Goal: Task Accomplishment & Management: Manage account settings

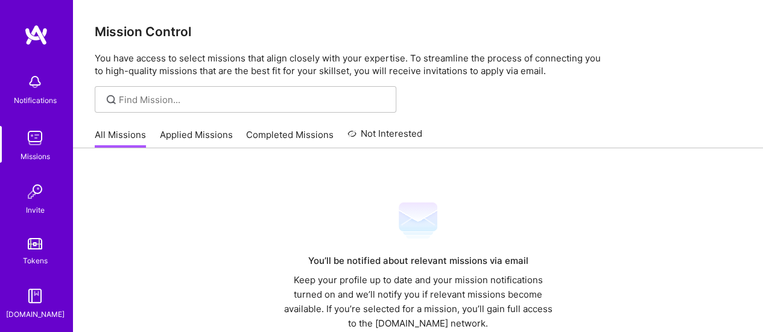
click at [422, 296] on div "Keep your profile up to date and your mission notifications turned on and we’ll…" at bounding box center [418, 302] width 279 height 58
click at [186, 132] on link "Applied Missions" at bounding box center [196, 138] width 73 height 20
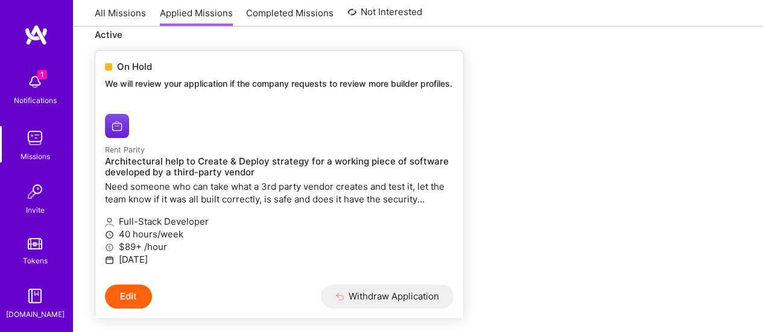
scroll to position [80, 0]
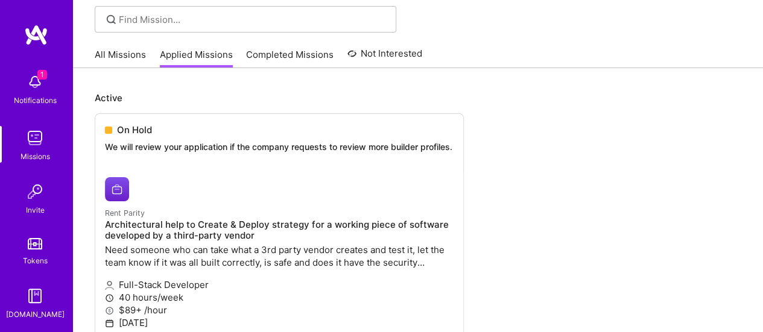
click at [23, 89] on img at bounding box center [35, 82] width 24 height 24
click at [559, 141] on div "1 1 Notifications Missions Invite Tokens [DOMAIN_NAME] Profile Close Mark all a…" at bounding box center [381, 178] width 763 height 516
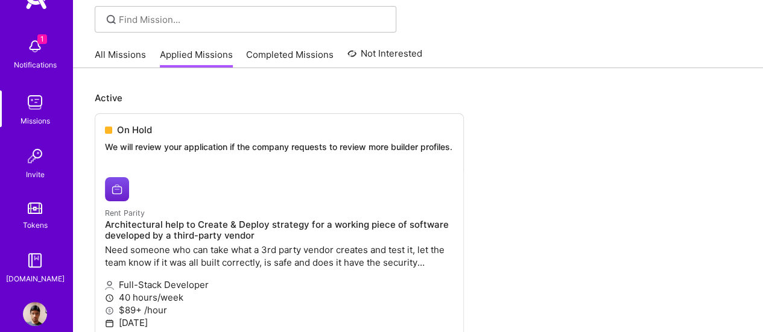
scroll to position [53, 0]
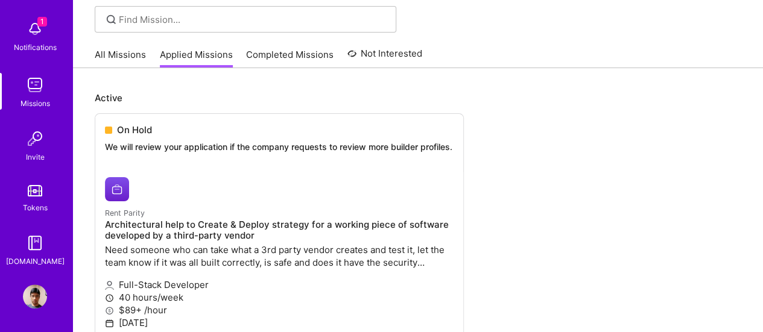
click at [33, 306] on img at bounding box center [35, 297] width 24 height 24
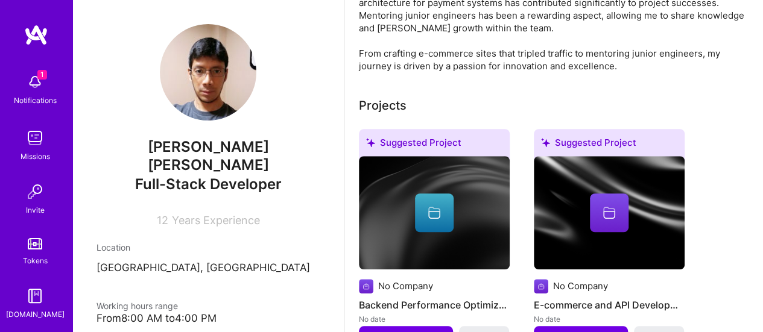
scroll to position [556, 0]
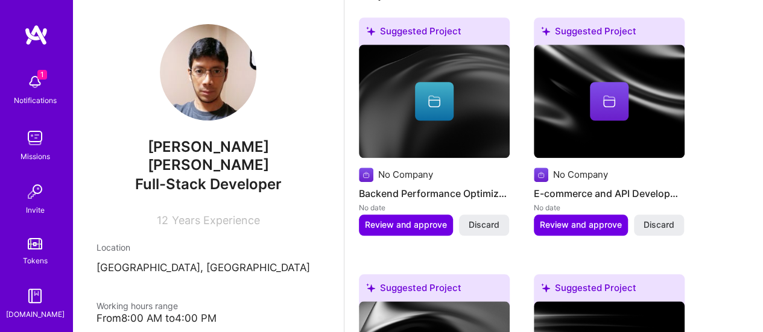
click at [29, 143] on img at bounding box center [35, 138] width 24 height 24
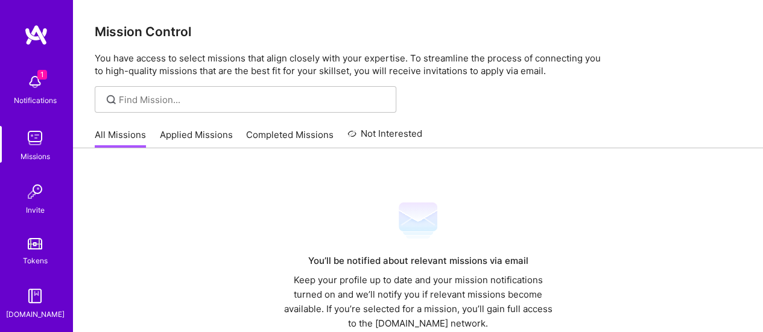
click at [194, 135] on link "Applied Missions" at bounding box center [196, 138] width 73 height 20
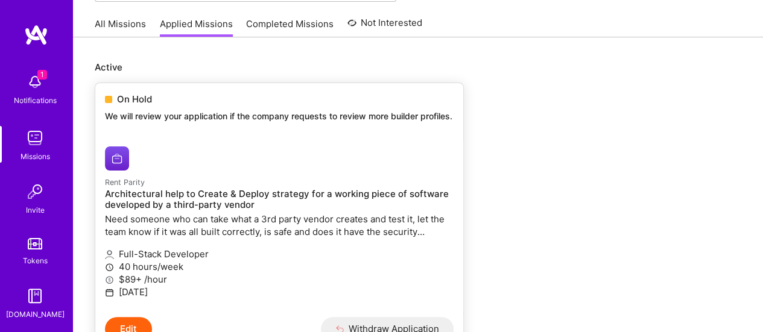
scroll to position [121, 0]
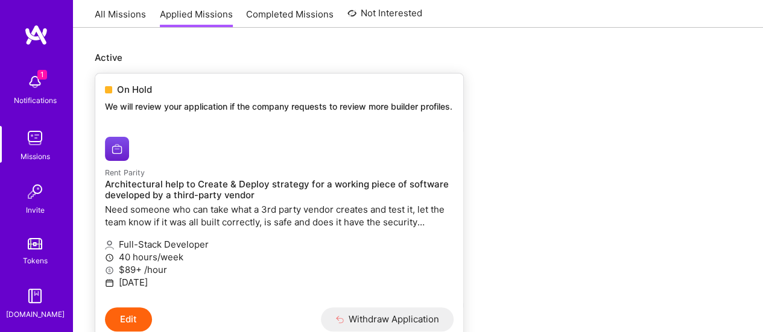
click at [186, 201] on h4 "Architectural help to Create & Deploy strategy for a working piece of software …" at bounding box center [279, 190] width 349 height 22
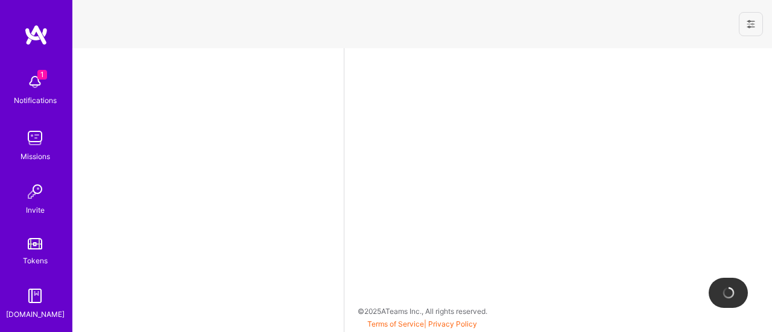
select select "PE"
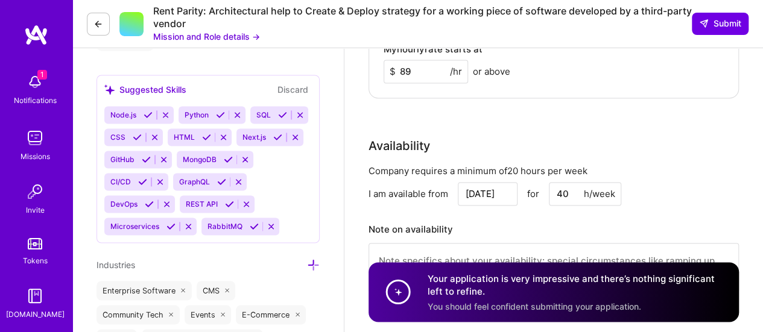
scroll to position [1026, 0]
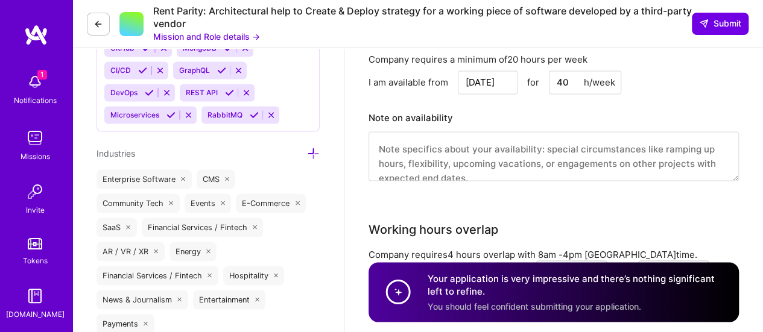
click at [205, 33] on button "Mission and Role details →" at bounding box center [206, 36] width 107 height 13
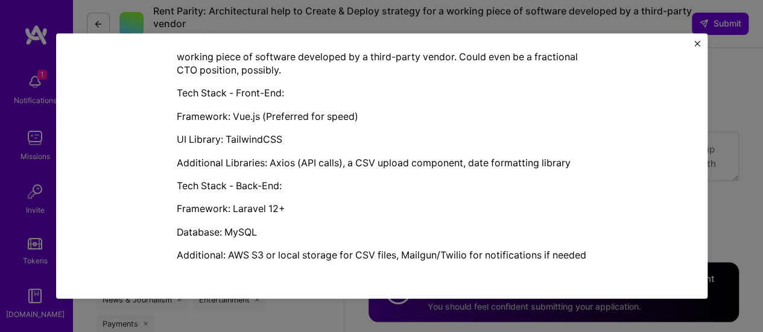
scroll to position [357, 0]
click at [699, 45] on img "Close" at bounding box center [697, 43] width 6 height 6
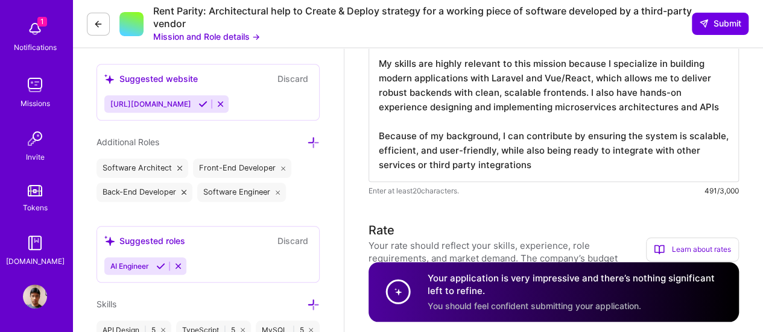
scroll to position [236, 0]
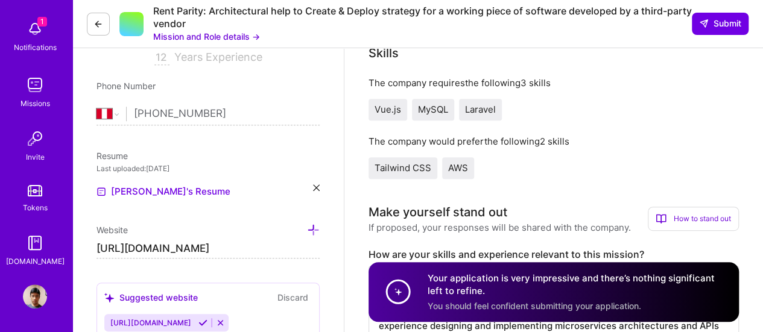
click at [30, 300] on img at bounding box center [35, 297] width 24 height 24
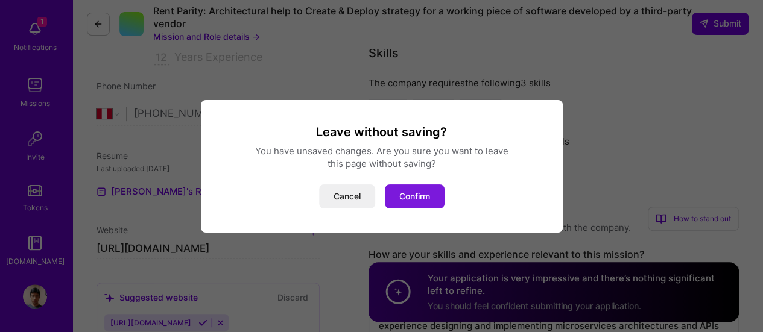
click at [408, 192] on button "Confirm" at bounding box center [415, 197] width 60 height 24
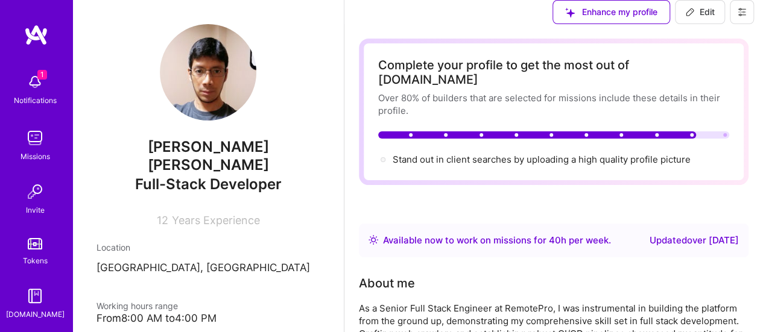
click at [700, 16] on button "Edit" at bounding box center [700, 12] width 50 height 24
select select "PE"
select select "Right Now"
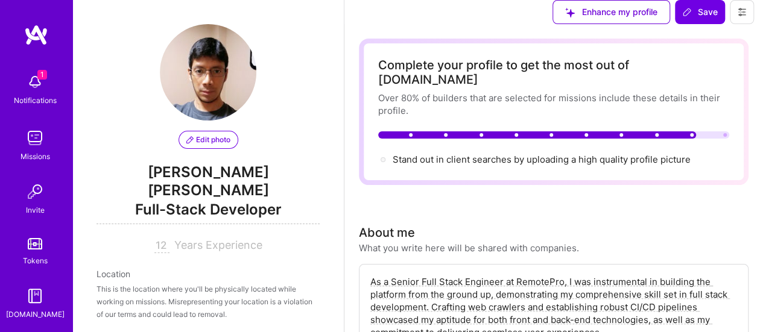
scroll to position [258, 0]
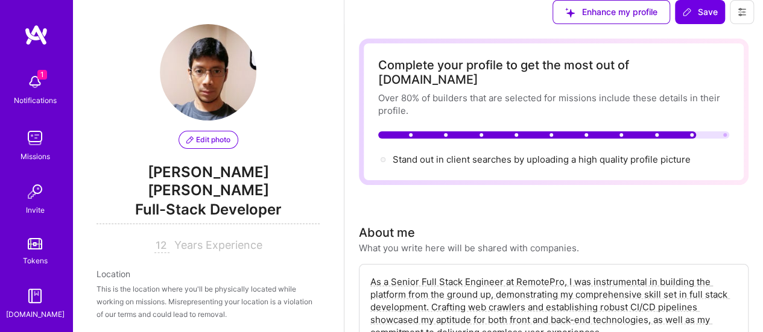
scroll to position [302, 0]
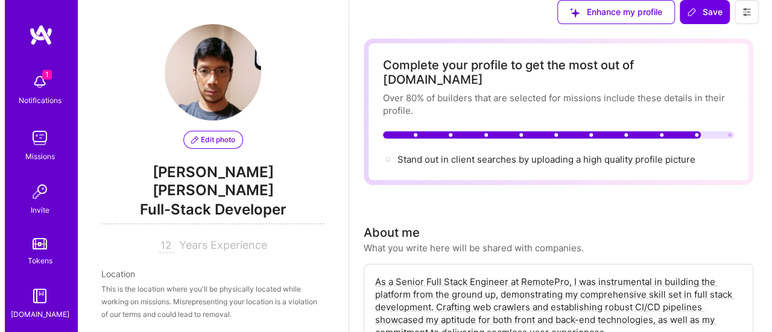
scroll to position [1586, 0]
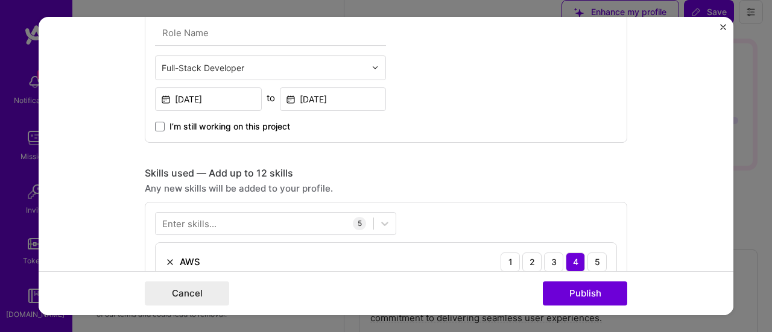
scroll to position [664, 0]
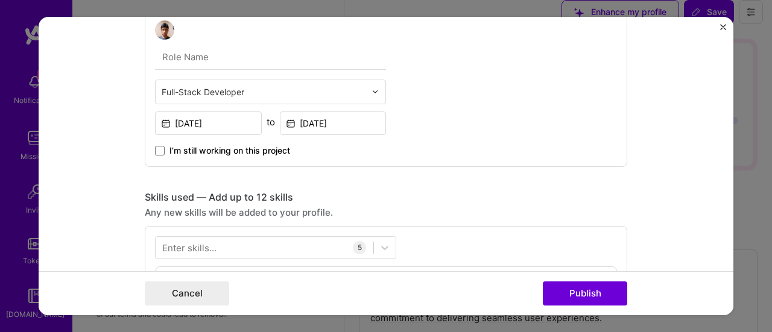
click at [243, 92] on input "text" at bounding box center [264, 92] width 204 height 13
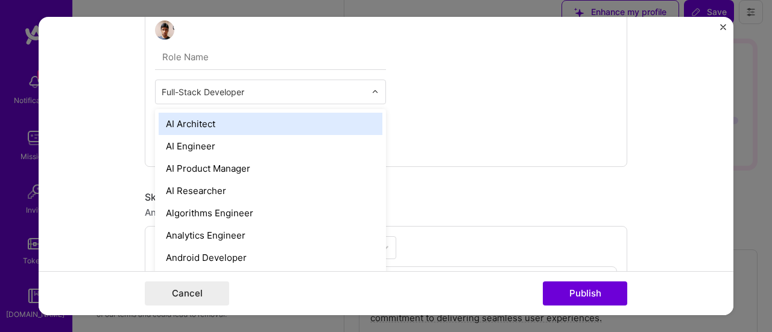
click at [448, 106] on div "option AI Architect focused, 1 of 70. 69 results available. Use Up and Down to …" at bounding box center [386, 88] width 483 height 157
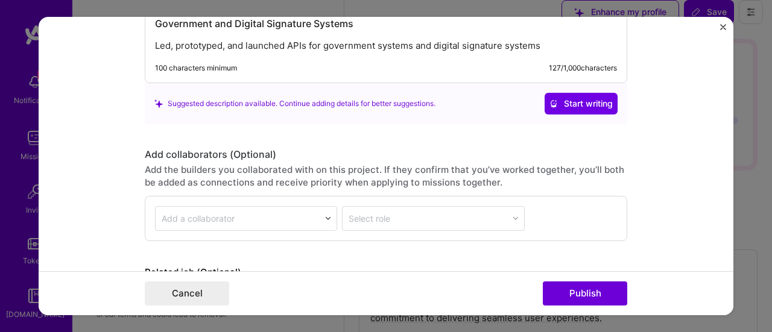
scroll to position [1388, 0]
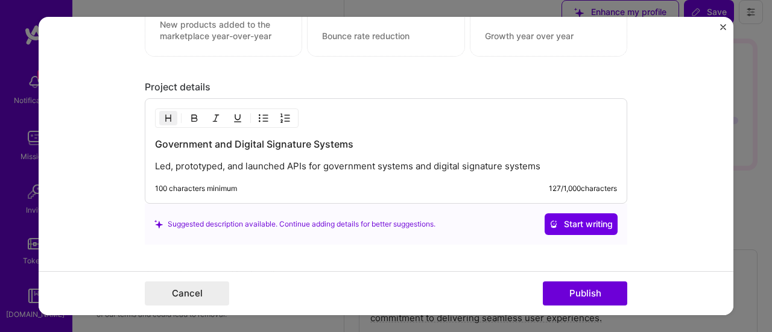
click at [270, 160] on p "Led, prototyped, and launched APIs for government systems and digital signature…" at bounding box center [386, 166] width 462 height 12
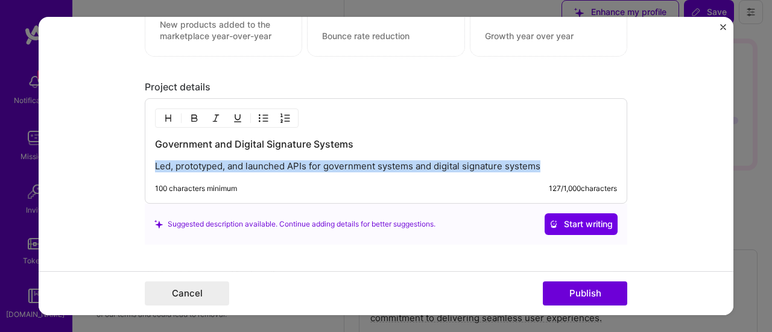
click at [270, 160] on p "Led, prototyped, and launched APIs for government systems and digital signature…" at bounding box center [386, 166] width 462 height 12
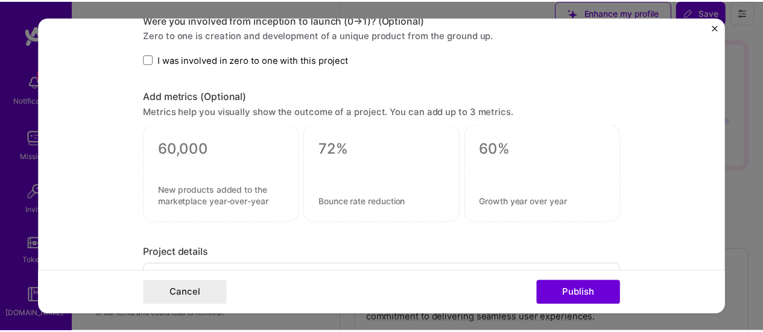
scroll to position [1086, 0]
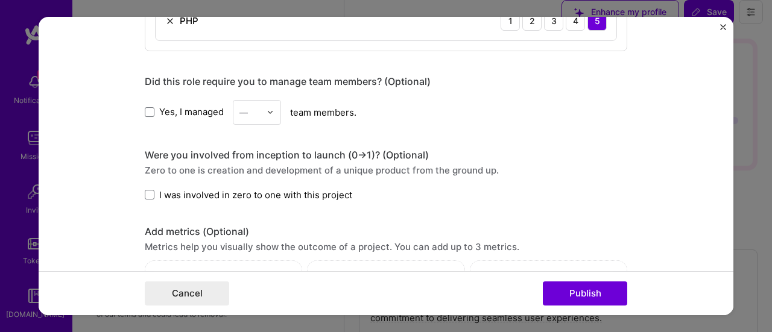
click at [726, 27] on img "Close" at bounding box center [723, 27] width 6 height 6
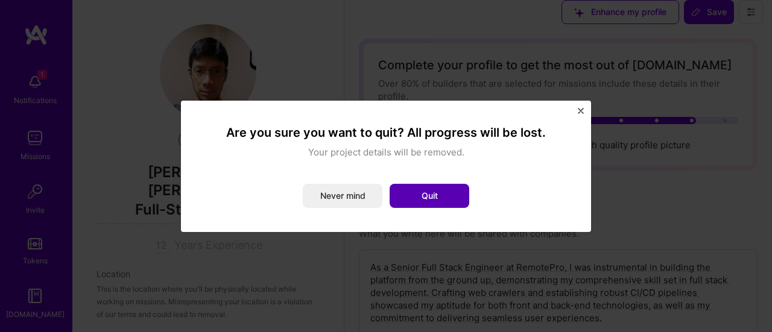
click at [437, 201] on button "Quit" at bounding box center [430, 196] width 80 height 24
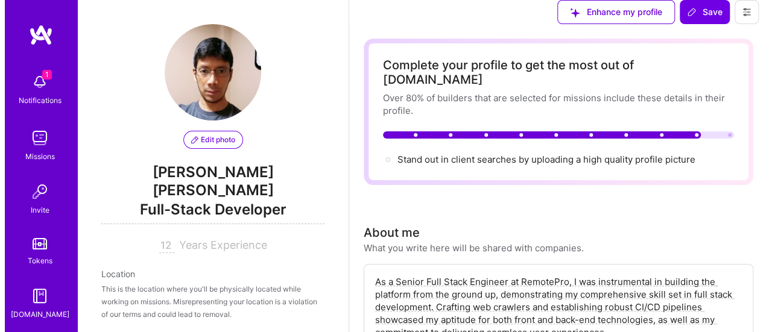
scroll to position [1707, 0]
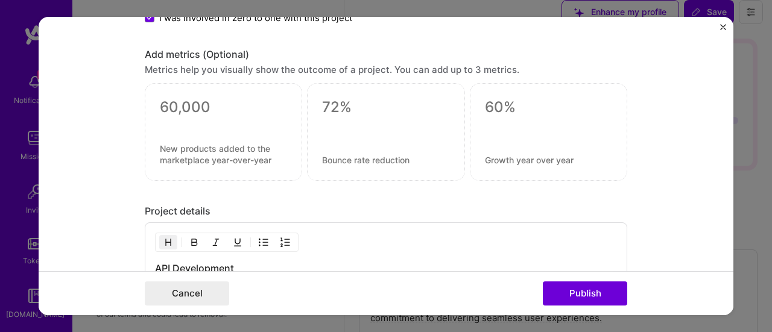
scroll to position [1388, 0]
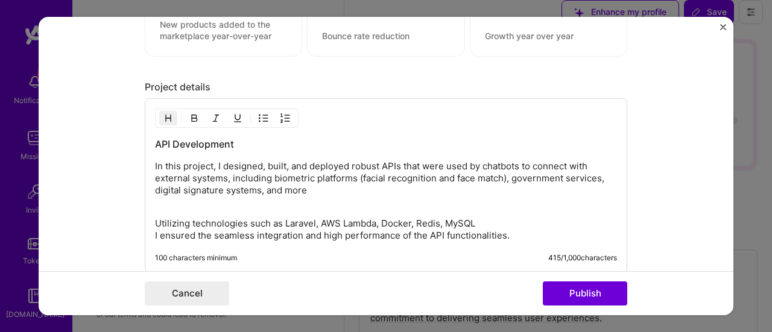
click at [489, 168] on p "In this project, I designed, built, and deployed robust APIs that were used by …" at bounding box center [386, 178] width 462 height 36
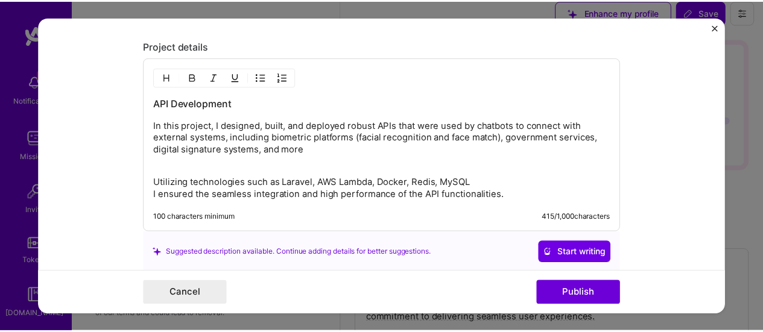
scroll to position [1448, 0]
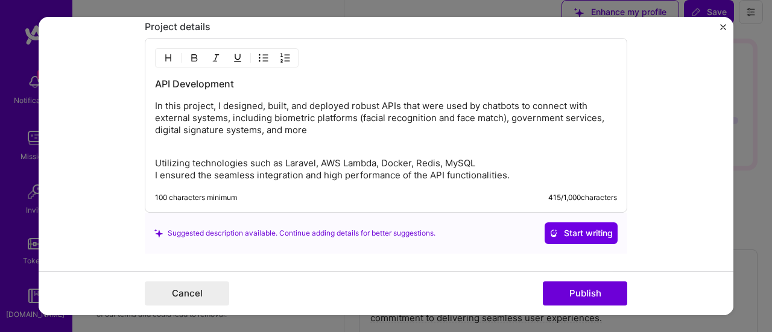
click at [723, 29] on img "Close" at bounding box center [723, 27] width 6 height 6
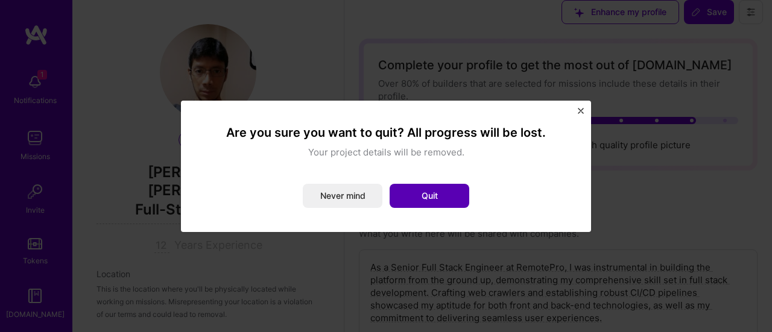
click at [427, 200] on button "Quit" at bounding box center [430, 196] width 80 height 24
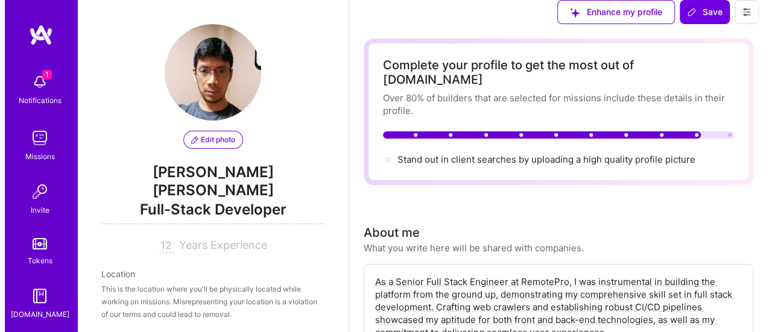
scroll to position [1827, 0]
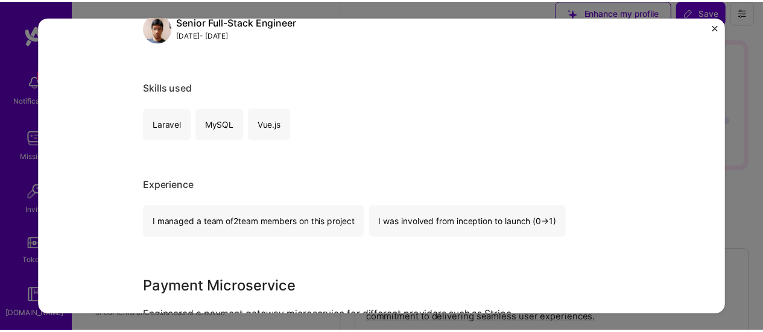
scroll to position [483, 0]
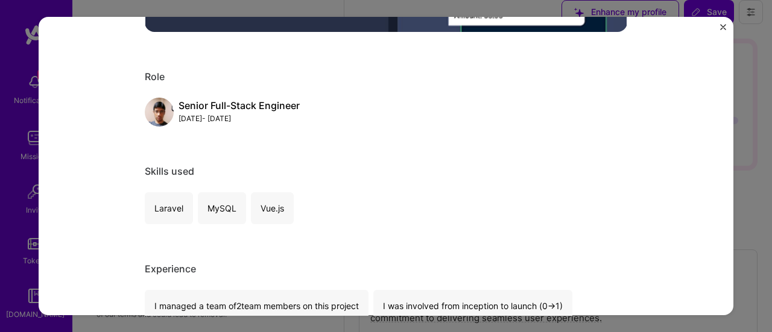
click at [723, 28] on img "Close" at bounding box center [723, 27] width 6 height 6
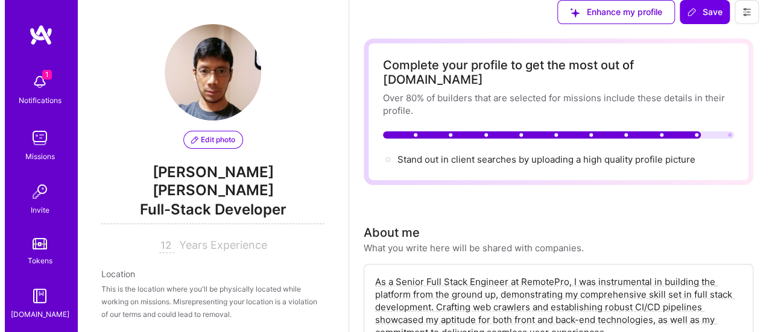
scroll to position [2189, 0]
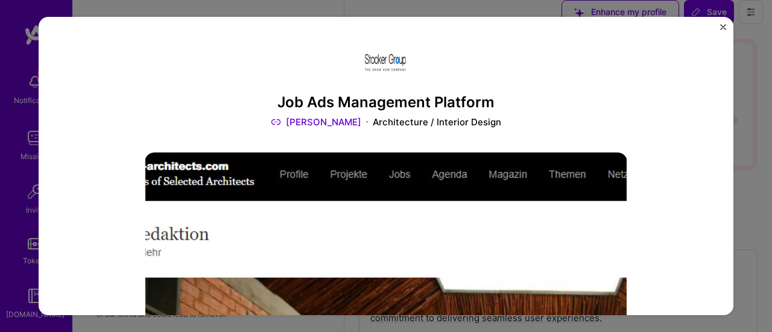
click at [326, 106] on h3 "Job Ads Management Platform" at bounding box center [386, 102] width 483 height 17
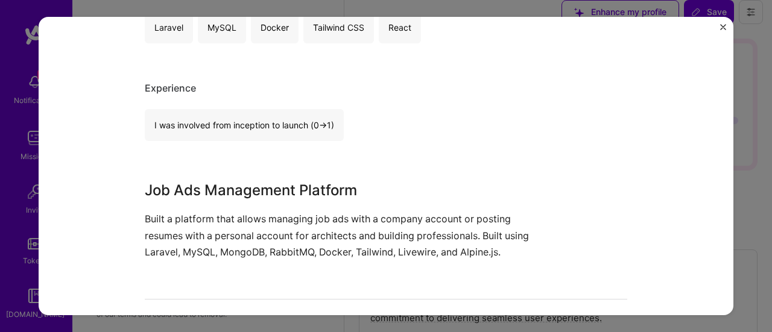
scroll to position [639, 0]
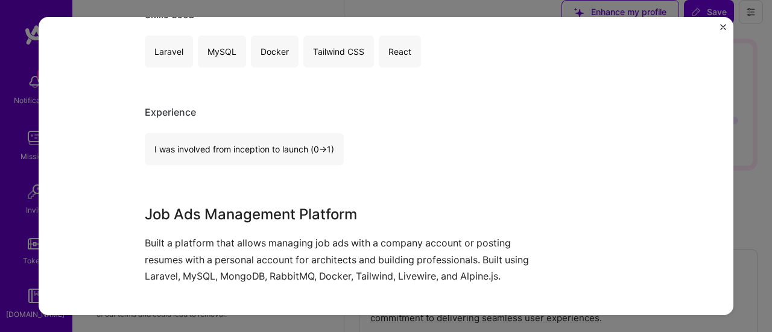
click at [724, 24] on img "Close" at bounding box center [723, 27] width 6 height 6
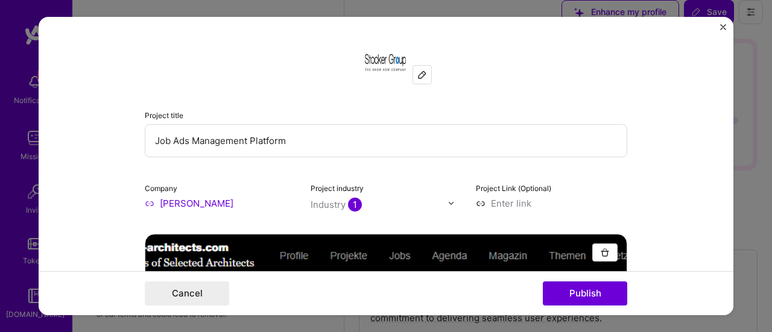
click at [207, 139] on input "Job Ads Management Platform" at bounding box center [386, 140] width 483 height 33
paste input "[DEMOGRAPHIC_DATA] Architects"
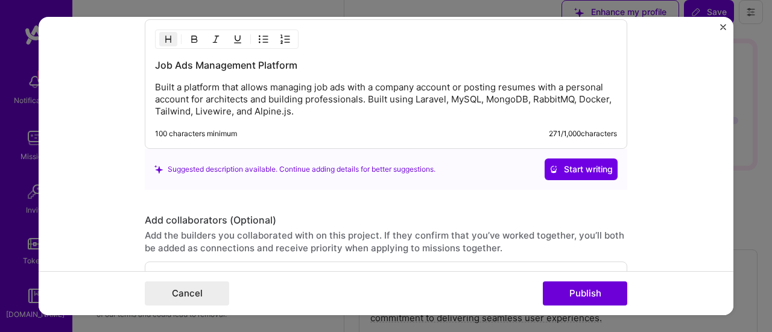
scroll to position [1448, 0]
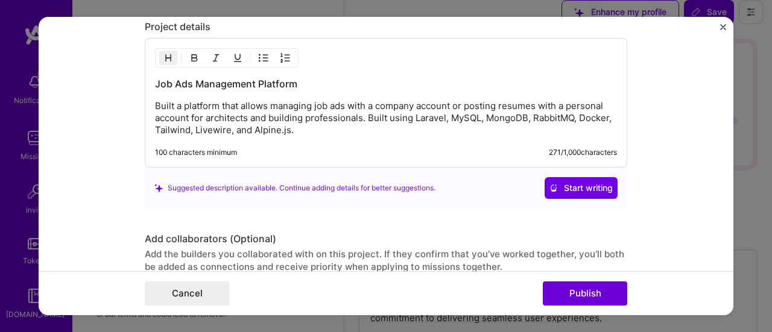
type input "[DEMOGRAPHIC_DATA] Architects"
drag, startPoint x: 308, startPoint y: 128, endPoint x: 319, endPoint y: 126, distance: 11.6
click at [308, 128] on p "Built a platform that allows managing job ads with a company account or posting…" at bounding box center [386, 118] width 462 height 36
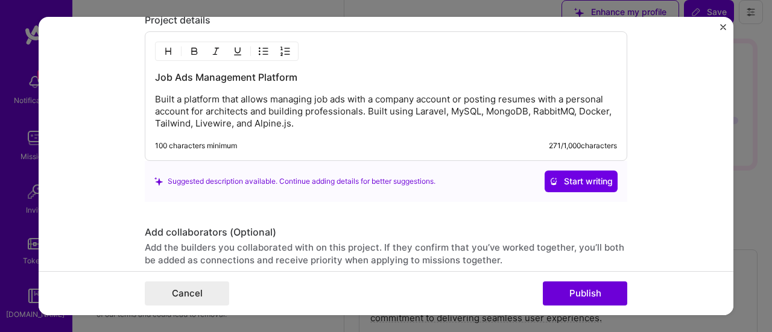
scroll to position [1388, 0]
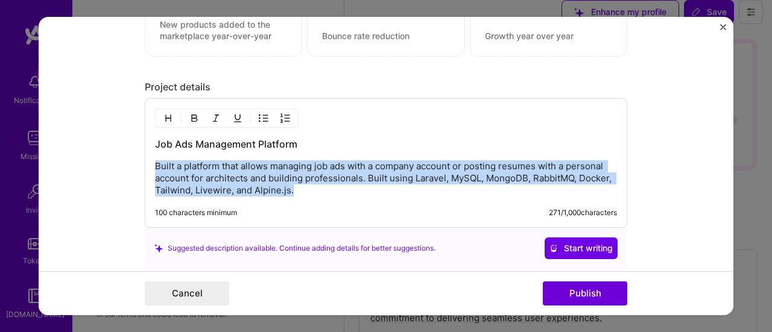
drag, startPoint x: 296, startPoint y: 185, endPoint x: 121, endPoint y: 162, distance: 176.4
click at [121, 162] on form "Project title Swiss Architects Company [PERSON_NAME] Project industry Industry …" at bounding box center [386, 166] width 695 height 299
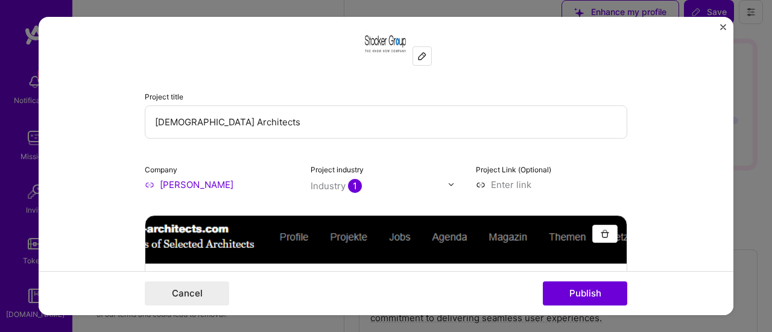
scroll to position [0, 0]
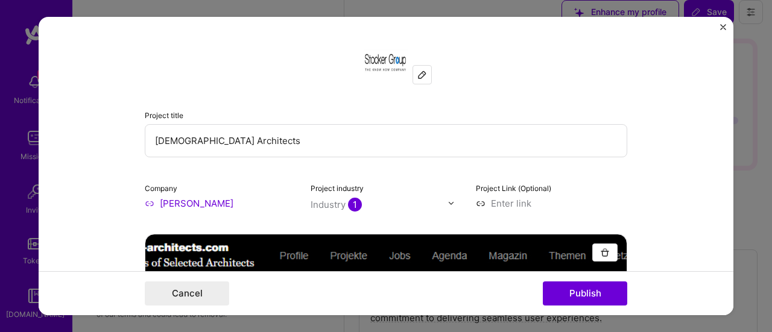
drag, startPoint x: 233, startPoint y: 140, endPoint x: 92, endPoint y: 137, distance: 141.8
click at [92, 137] on form "Project title Swiss Architects Company [PERSON_NAME] Project industry Industry …" at bounding box center [386, 166] width 695 height 299
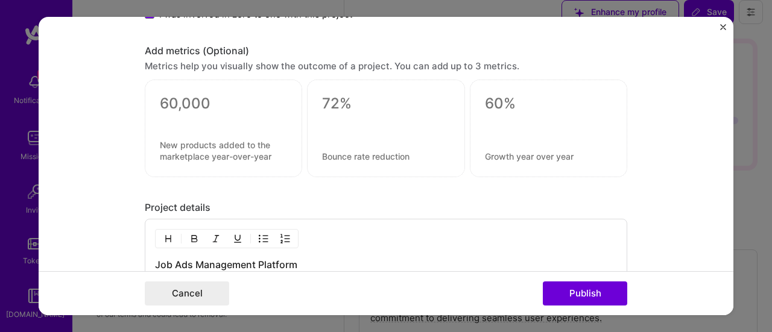
scroll to position [1388, 0]
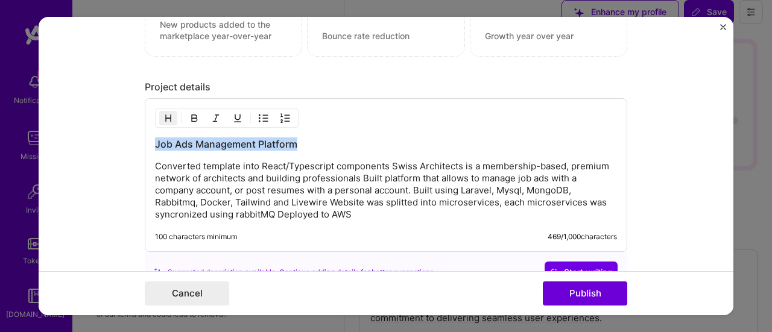
drag, startPoint x: 311, startPoint y: 141, endPoint x: 122, endPoint y: 139, distance: 188.8
click at [122, 139] on form "Project title Swiss Architects Company [PERSON_NAME] Project industry Industry …" at bounding box center [386, 166] width 695 height 299
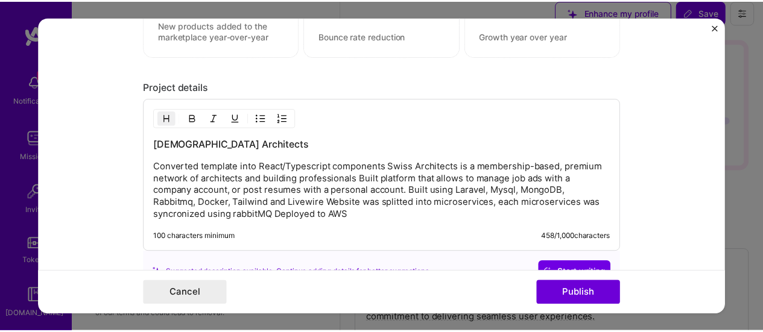
scroll to position [1569, 0]
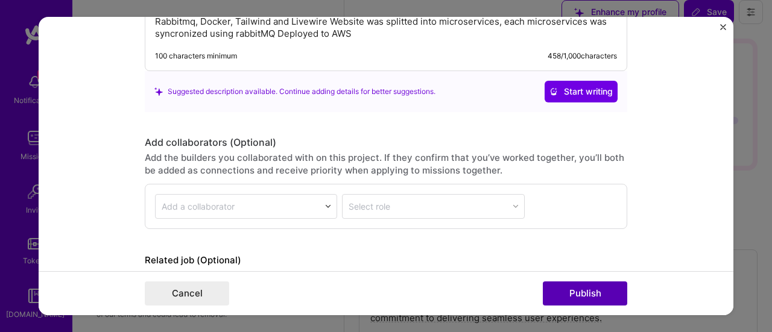
click at [581, 299] on button "Publish" at bounding box center [585, 294] width 84 height 24
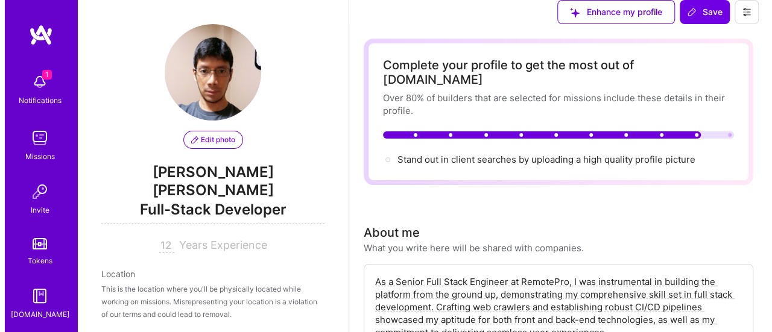
scroll to position [2008, 0]
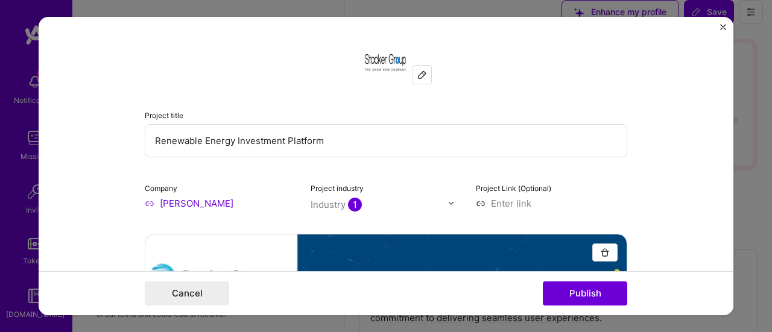
click at [723, 25] on img "Close" at bounding box center [723, 27] width 6 height 6
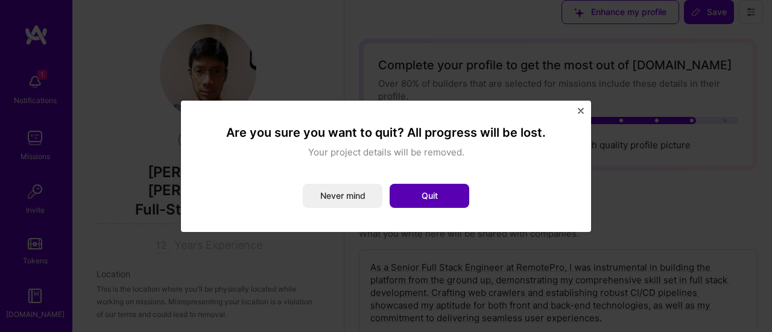
click at [421, 201] on button "Quit" at bounding box center [430, 196] width 80 height 24
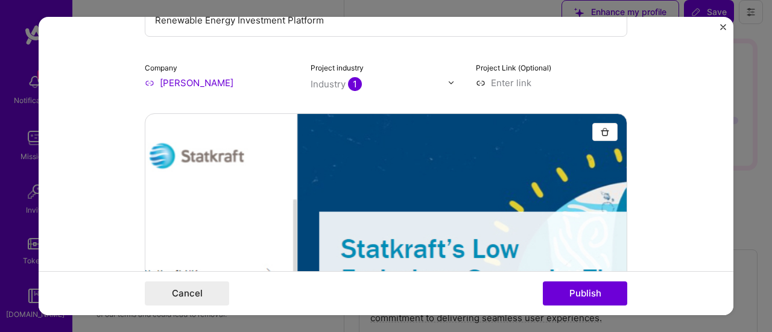
scroll to position [0, 0]
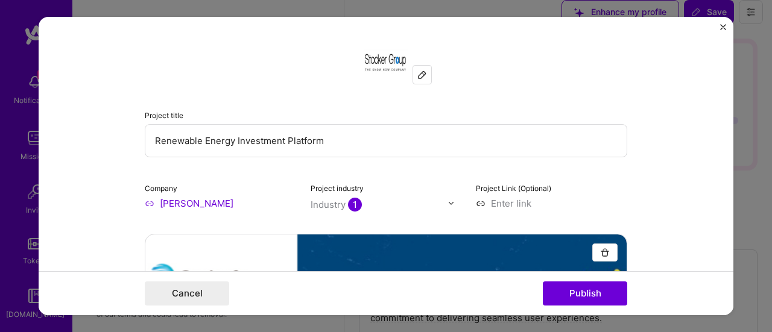
click at [344, 141] on input "Renewable Energy Investment Platform" at bounding box center [386, 140] width 483 height 33
paste input "Statkraft"
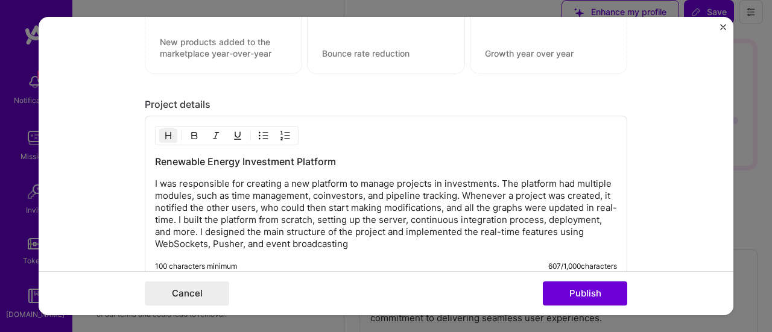
scroll to position [1448, 0]
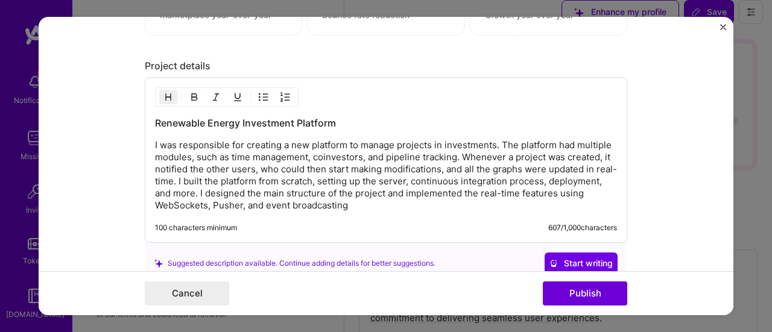
type input "Renewable Energy Investment Platform - Statkraft"
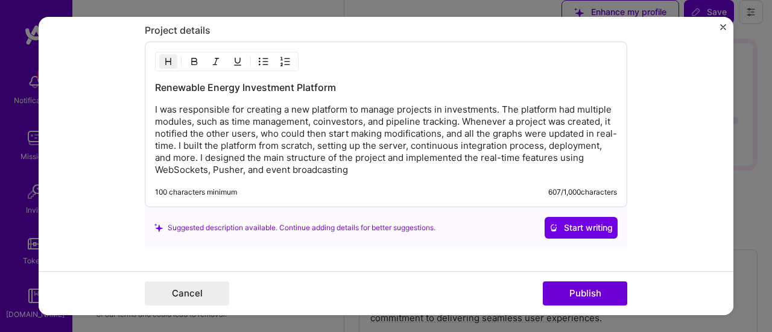
scroll to position [1508, 0]
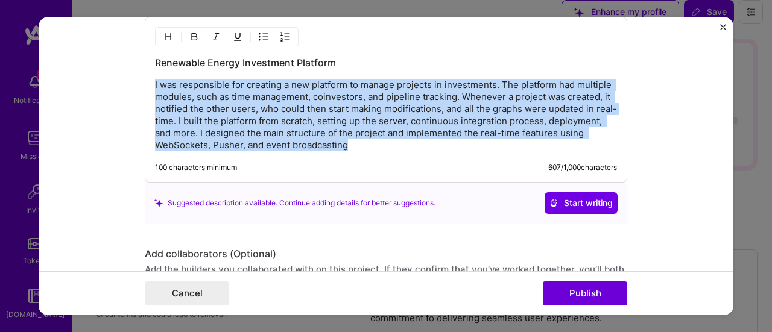
drag, startPoint x: 387, startPoint y: 138, endPoint x: 121, endPoint y: 83, distance: 272.4
click at [121, 83] on form "Project title Renewable Energy Investment Platform - Statkraft Company [PERSON_…" at bounding box center [386, 166] width 695 height 299
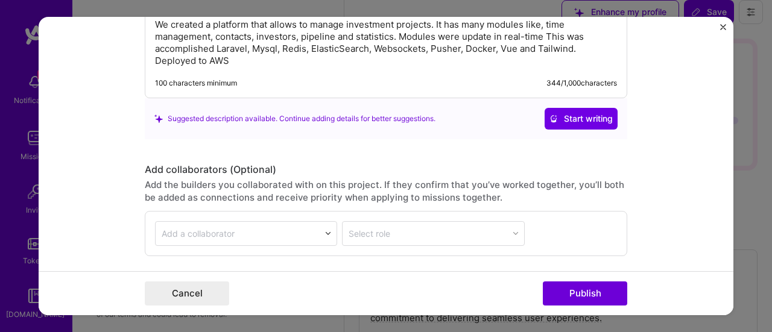
scroll to position [1655, 0]
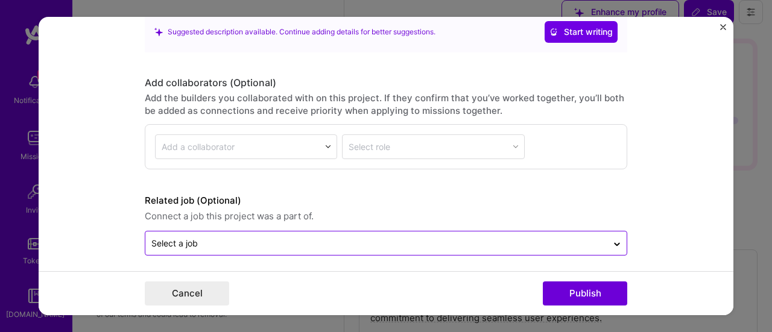
click at [588, 240] on input "text" at bounding box center [376, 243] width 450 height 13
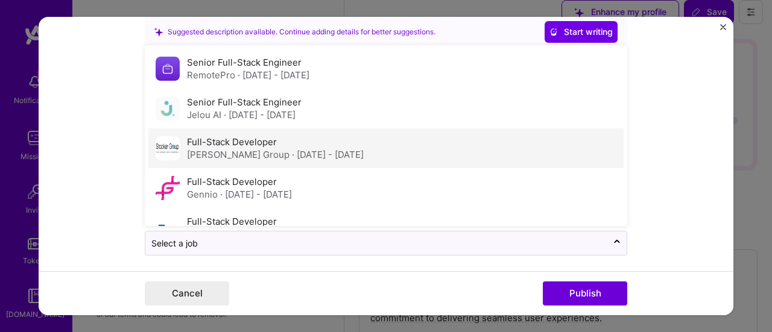
click at [402, 131] on div "Full-Stack Developer [PERSON_NAME] Group · [DATE] - [DATE]" at bounding box center [385, 148] width 475 height 40
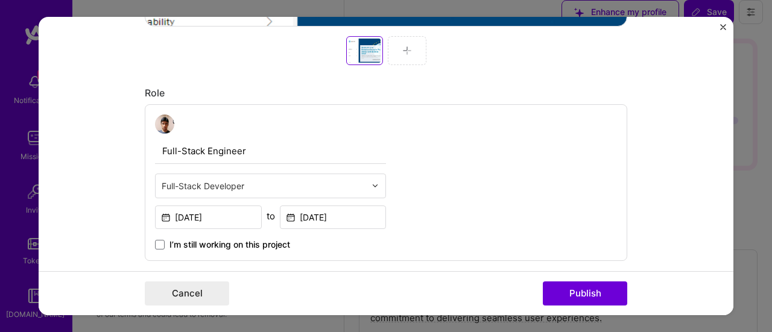
scroll to position [630, 0]
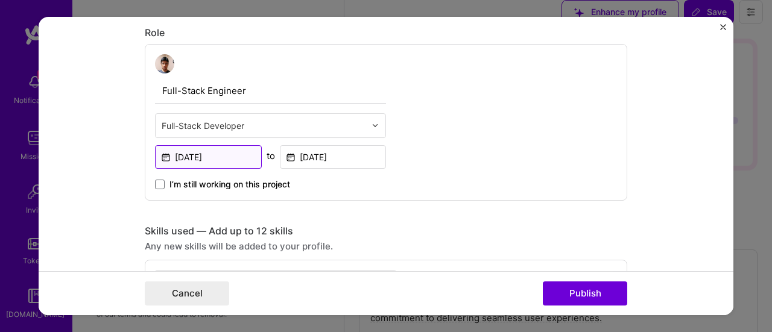
click at [186, 156] on input "[DATE]" at bounding box center [208, 157] width 107 height 24
click at [450, 151] on div "Full-Stack Engineer Full-Stack Developer [DATE] to [DATE] I’m still working on …" at bounding box center [386, 122] width 483 height 157
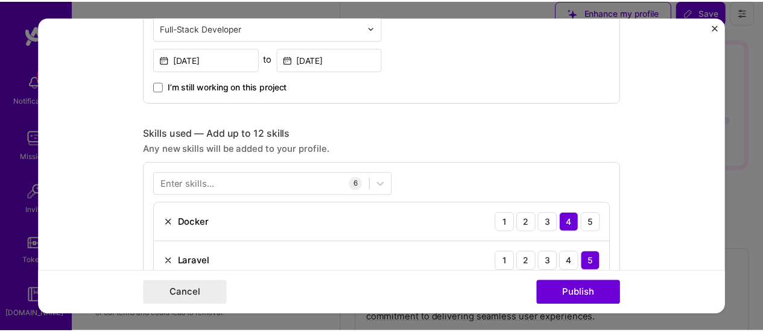
scroll to position [811, 0]
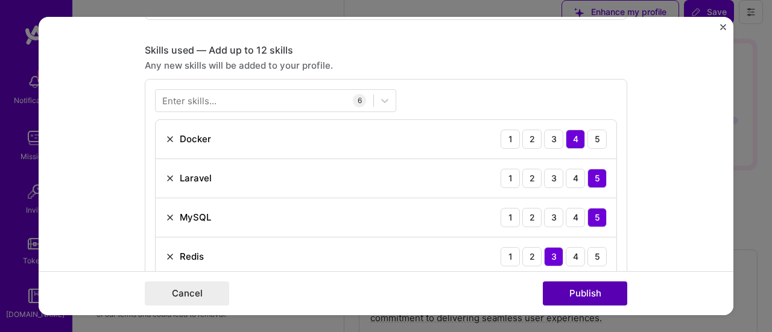
click at [583, 294] on button "Publish" at bounding box center [585, 294] width 84 height 24
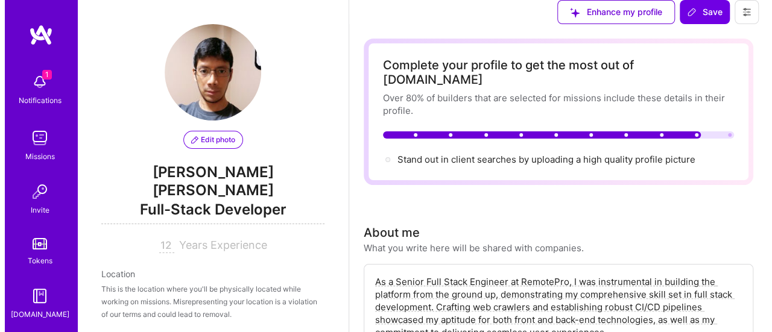
scroll to position [2008, 0]
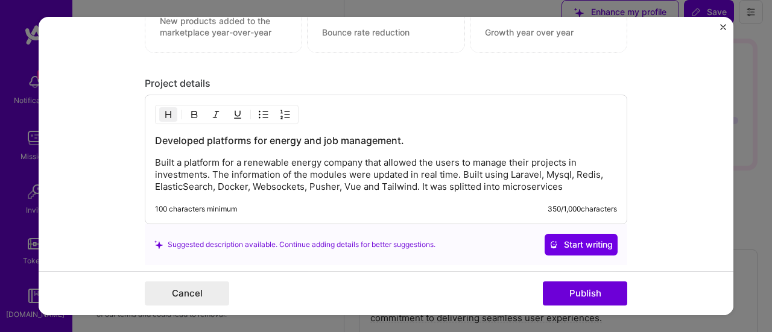
scroll to position [1207, 0]
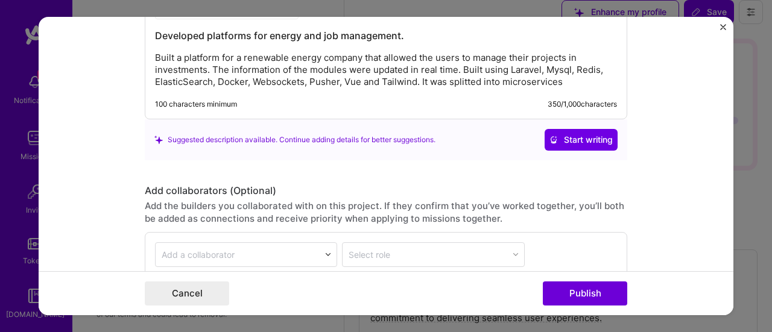
click at [723, 27] on img "Close" at bounding box center [723, 27] width 6 height 6
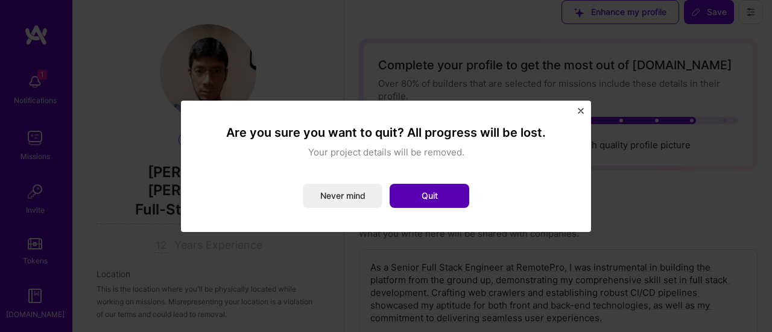
click at [413, 195] on button "Quit" at bounding box center [430, 196] width 80 height 24
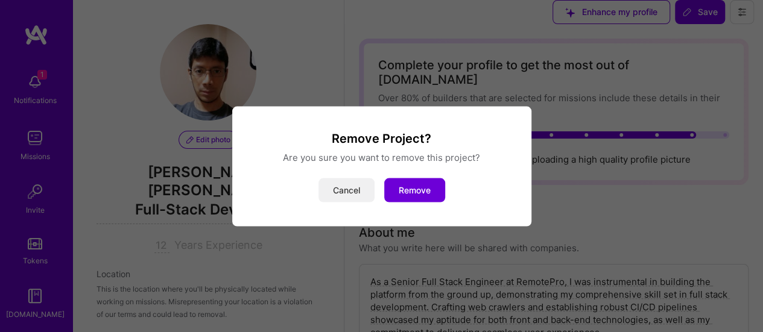
click at [343, 196] on button "Cancel" at bounding box center [347, 190] width 56 height 24
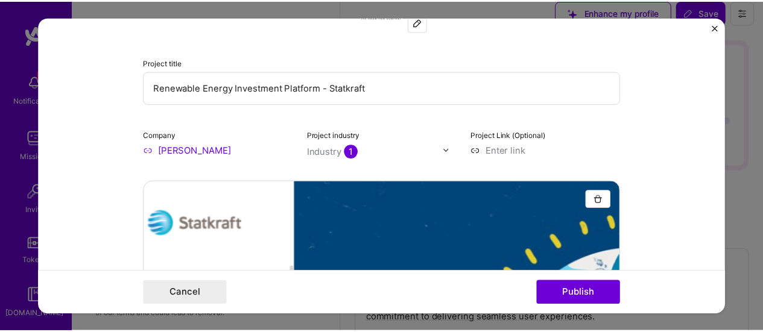
scroll to position [0, 0]
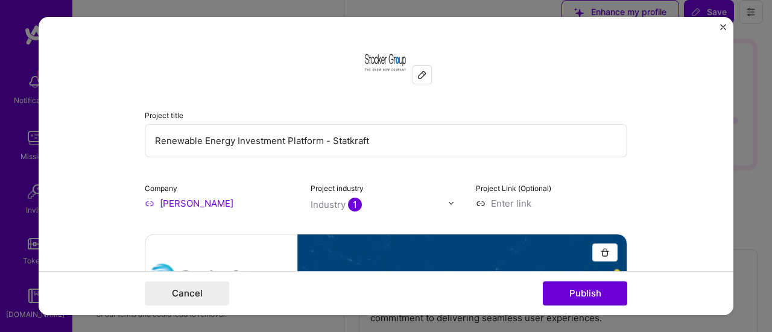
click at [723, 25] on img "Close" at bounding box center [723, 27] width 6 height 6
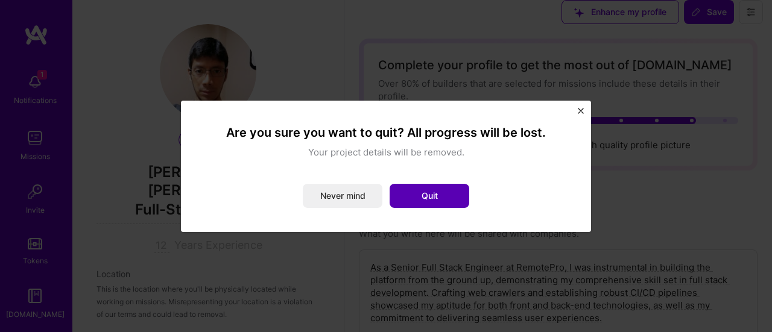
click at [428, 196] on button "Quit" at bounding box center [430, 196] width 80 height 24
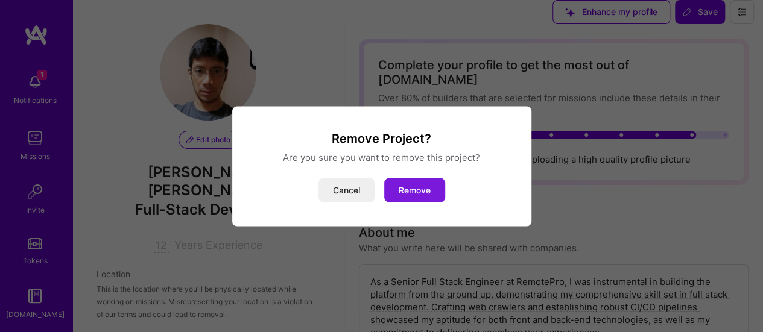
click at [414, 196] on button "Remove" at bounding box center [414, 190] width 61 height 24
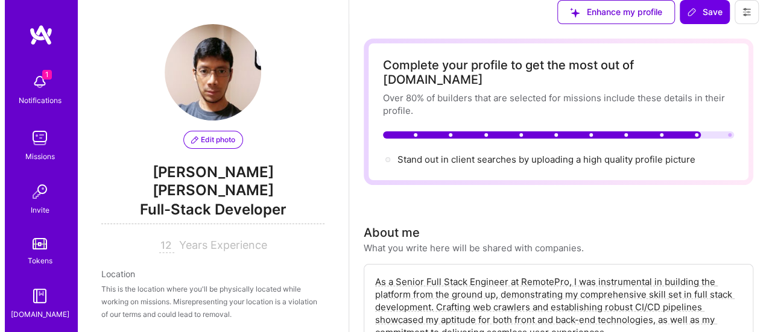
scroll to position [2062, 0]
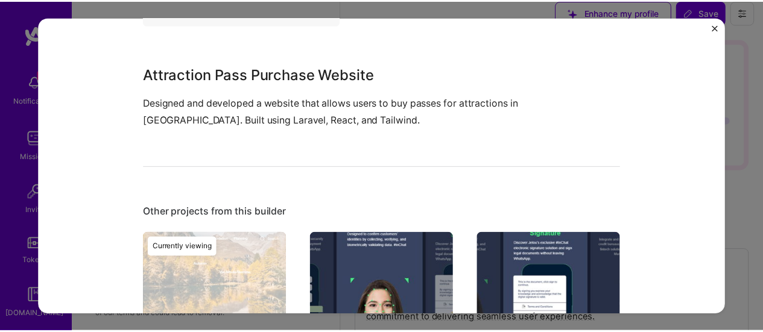
scroll to position [784, 0]
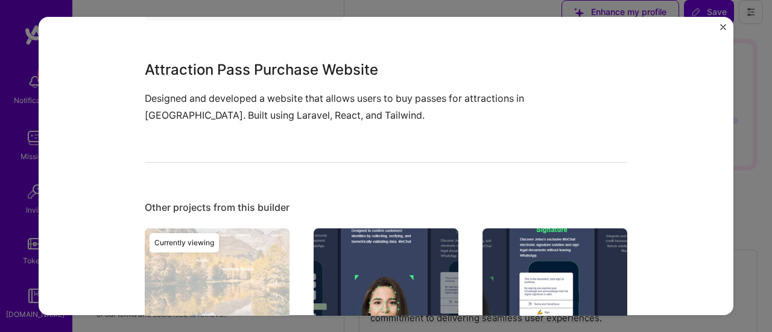
click at [724, 24] on img "Close" at bounding box center [723, 27] width 6 height 6
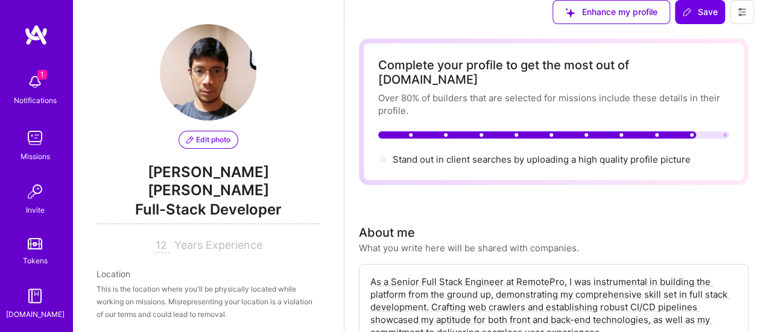
scroll to position [2545, 0]
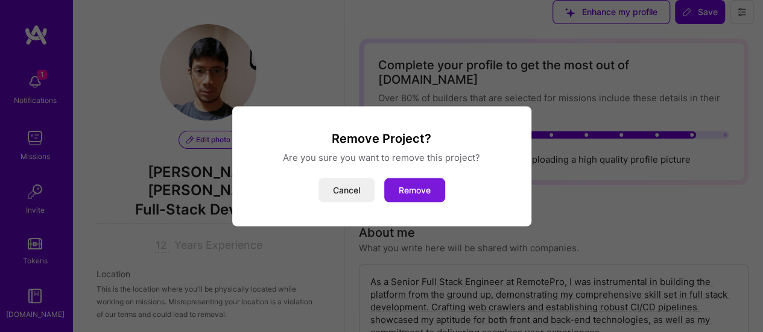
click at [420, 191] on button "Remove" at bounding box center [414, 190] width 61 height 24
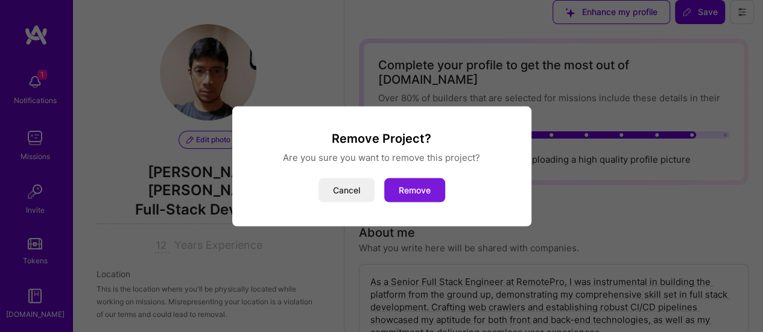
click at [411, 196] on button "Remove" at bounding box center [414, 190] width 61 height 24
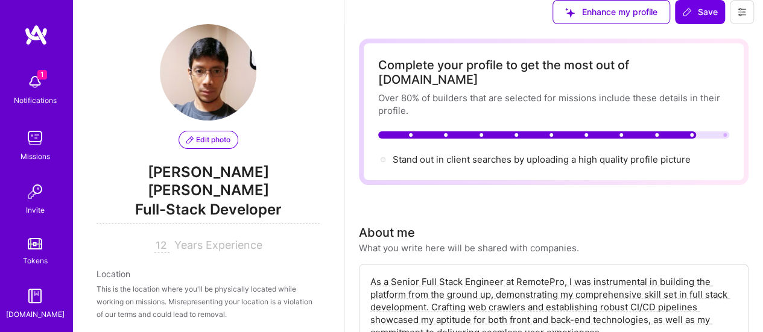
scroll to position [2303, 0]
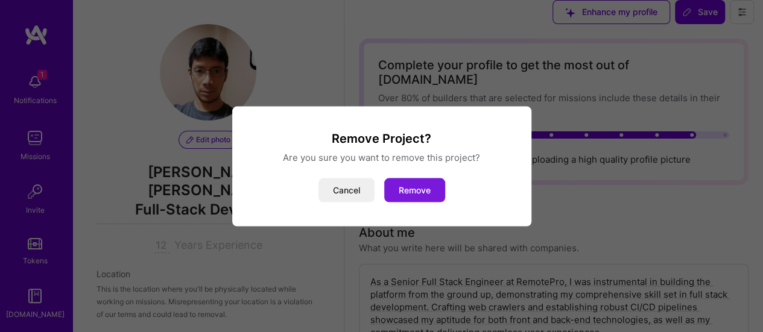
click at [419, 188] on button "Remove" at bounding box center [414, 190] width 61 height 24
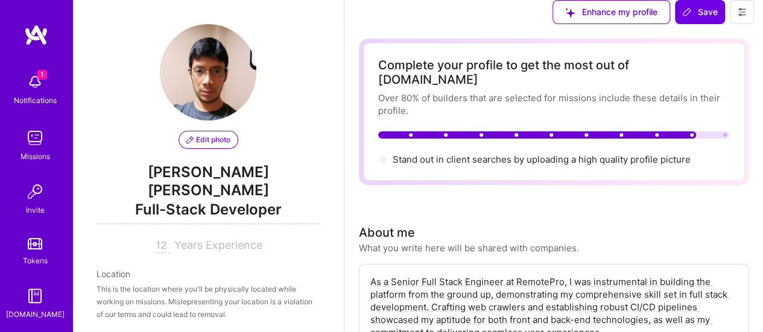
scroll to position [1138, 0]
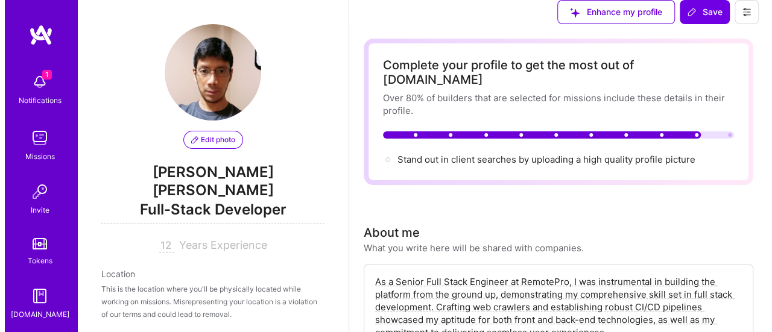
scroll to position [947, 0]
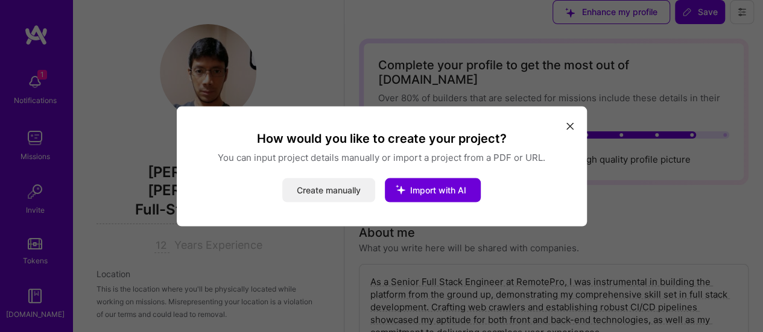
click at [319, 194] on button "Create manually" at bounding box center [328, 190] width 93 height 24
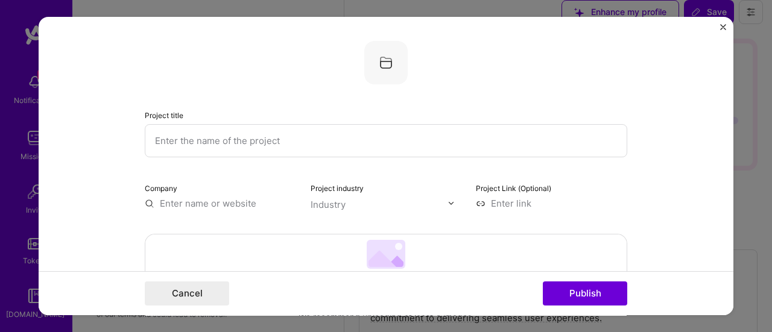
click at [288, 136] on input "text" at bounding box center [386, 140] width 483 height 33
paste input "[PERSON_NAME][GEOGRAPHIC_DATA]"
type input "[PERSON_NAME][GEOGRAPHIC_DATA]"
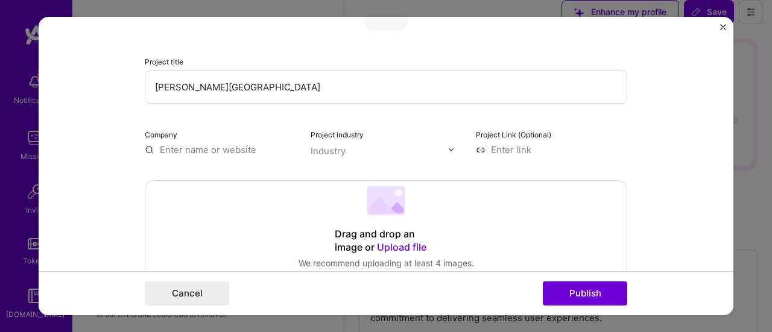
scroll to position [181, 0]
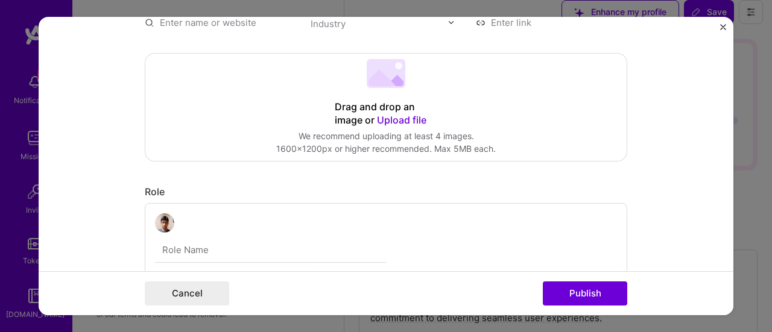
click at [389, 121] on span "Upload file" at bounding box center [401, 120] width 49 height 12
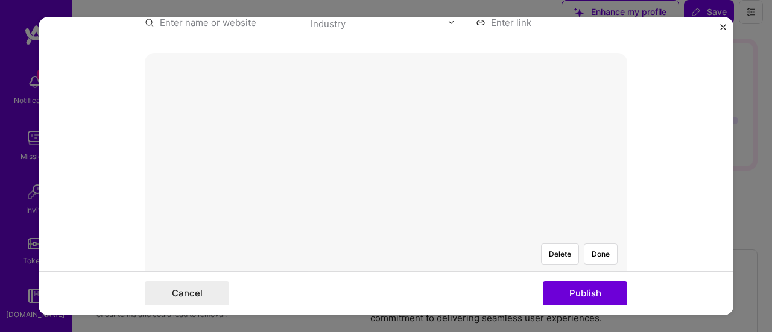
click at [480, 188] on div at bounding box center [640, 329] width 376 height 283
click at [592, 197] on button "Done" at bounding box center [601, 207] width 34 height 21
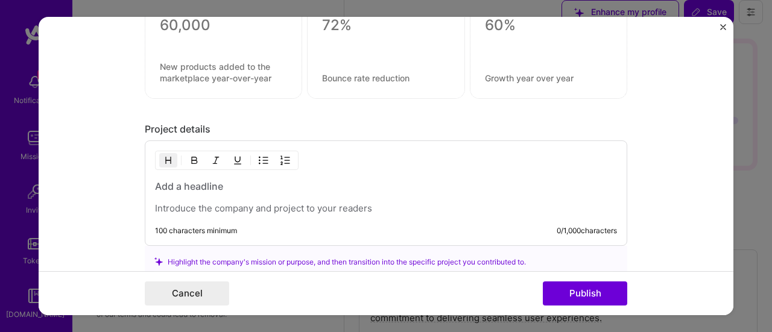
scroll to position [1193, 0]
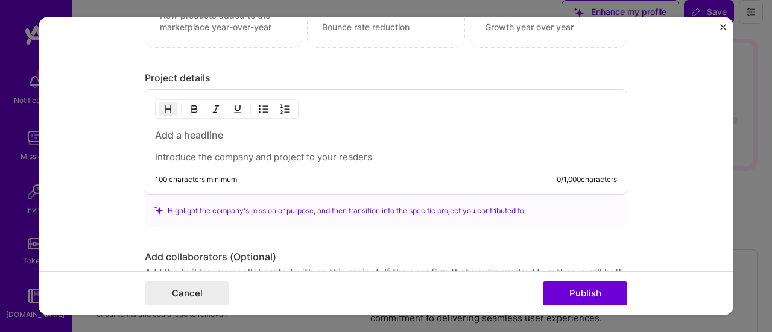
click at [238, 131] on h3 at bounding box center [386, 134] width 462 height 13
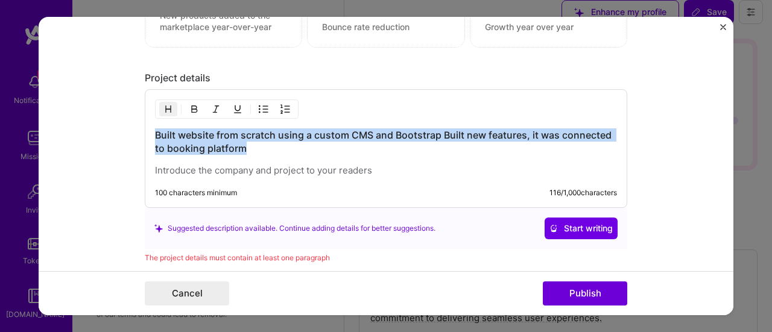
drag, startPoint x: 258, startPoint y: 144, endPoint x: 113, endPoint y: 120, distance: 146.8
click at [113, 120] on form "Project title [PERSON_NAME] Hotel Company Project industry Industry Project Lin…" at bounding box center [386, 166] width 695 height 299
click at [163, 107] on img "button" at bounding box center [168, 109] width 10 height 10
drag, startPoint x: 232, startPoint y: 143, endPoint x: 149, endPoint y: 119, distance: 86.7
click at [148, 120] on div "Built website from scratch using a custom CMS and Bootstrap Built new features,…" at bounding box center [386, 148] width 483 height 119
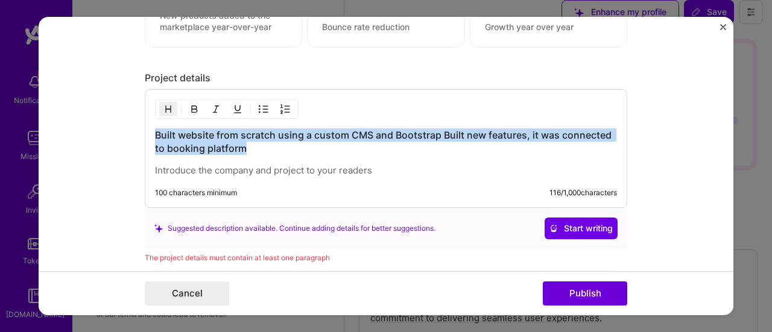
click at [163, 104] on img "button" at bounding box center [168, 109] width 10 height 10
drag, startPoint x: 247, startPoint y: 145, endPoint x: 99, endPoint y: 121, distance: 149.8
click at [99, 121] on form "Project title [PERSON_NAME] Hotel Company Project industry Industry Project Lin…" at bounding box center [386, 166] width 695 height 299
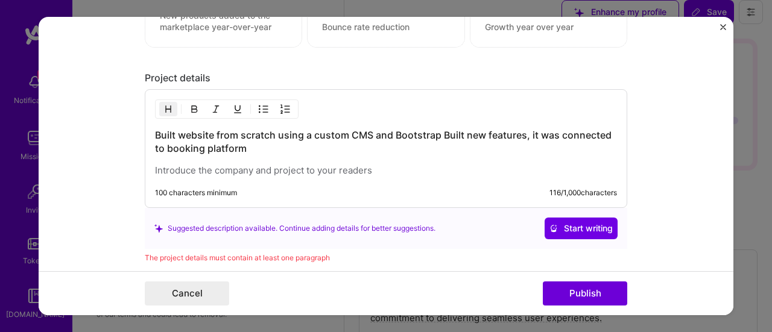
click at [175, 168] on p at bounding box center [386, 171] width 462 height 12
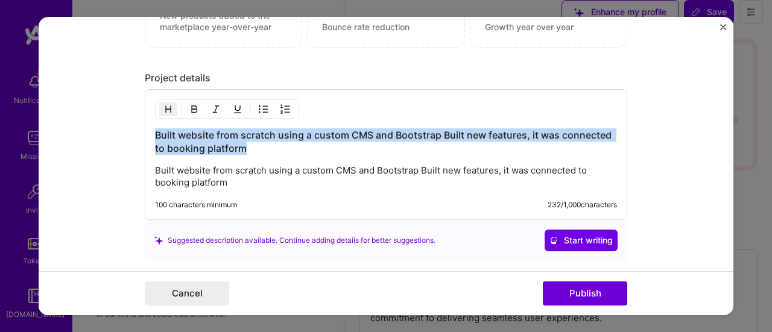
drag, startPoint x: 243, startPoint y: 146, endPoint x: 43, endPoint y: 110, distance: 202.2
click at [43, 110] on form "Project title [PERSON_NAME] Hotel Company Project industry Industry Project Lin…" at bounding box center [386, 166] width 695 height 299
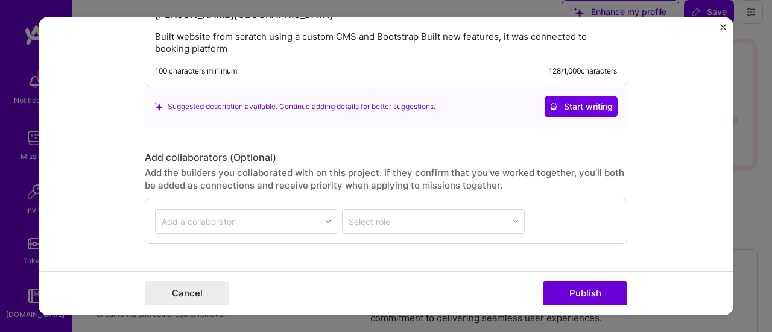
scroll to position [1390, 0]
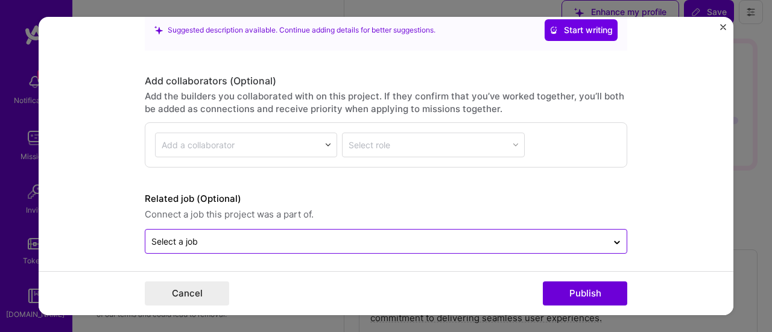
click at [245, 237] on input "text" at bounding box center [376, 241] width 450 height 13
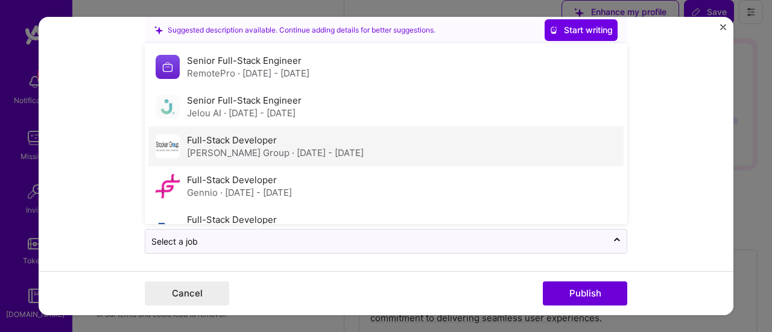
click at [253, 138] on label "Full-Stack Developer" at bounding box center [232, 140] width 90 height 11
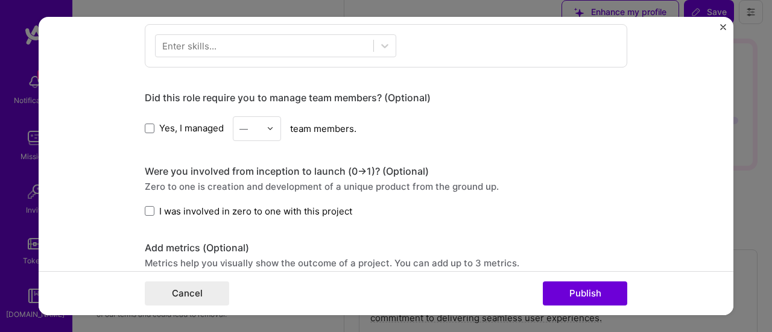
scroll to position [847, 0]
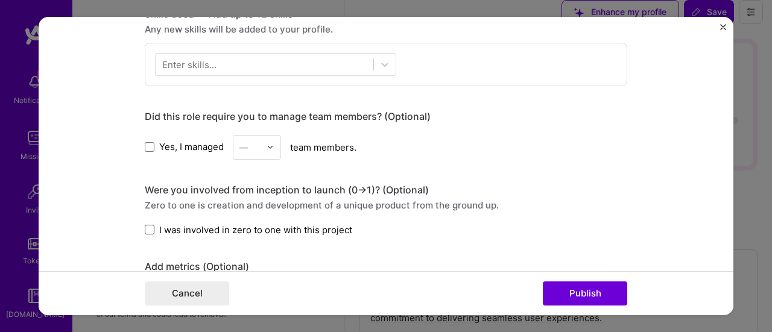
click at [145, 225] on span at bounding box center [150, 230] width 10 height 10
click at [0, 0] on input "I was involved in zero to one with this project" at bounding box center [0, 0] width 0 height 0
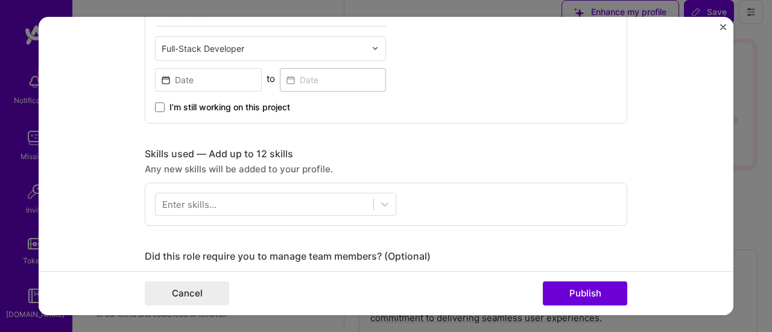
scroll to position [726, 0]
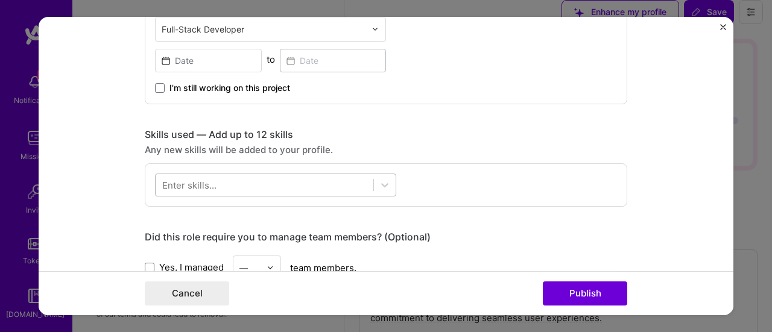
click at [232, 180] on div at bounding box center [265, 185] width 218 height 20
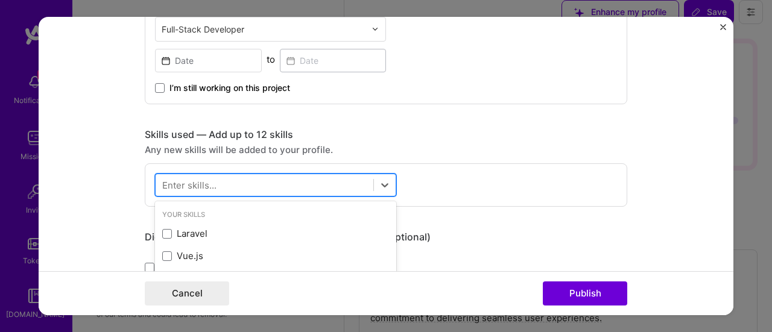
scroll to position [1000, 0]
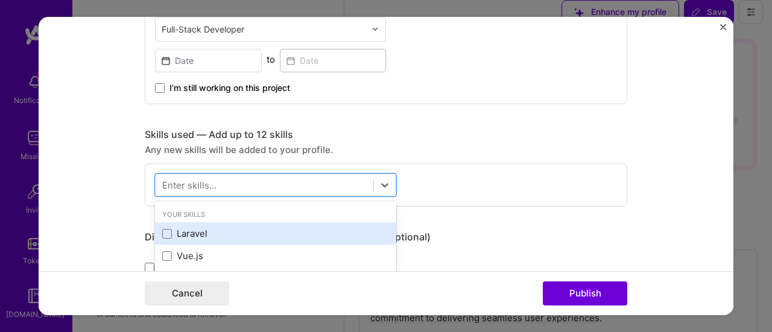
click at [192, 230] on div "Laravel" at bounding box center [275, 233] width 227 height 13
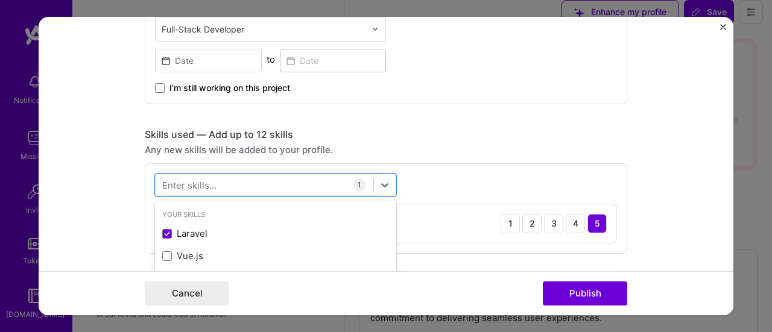
scroll to position [1053, 0]
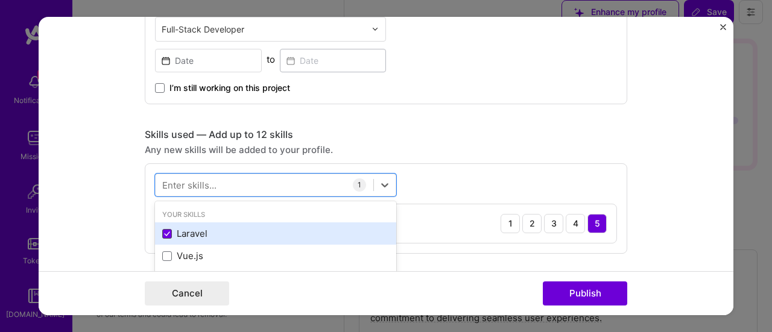
click at [164, 232] on icon at bounding box center [167, 234] width 6 height 5
click at [0, 0] on input "checkbox" at bounding box center [0, 0] width 0 height 0
click at [187, 180] on div "Enter skills..." at bounding box center [189, 185] width 54 height 13
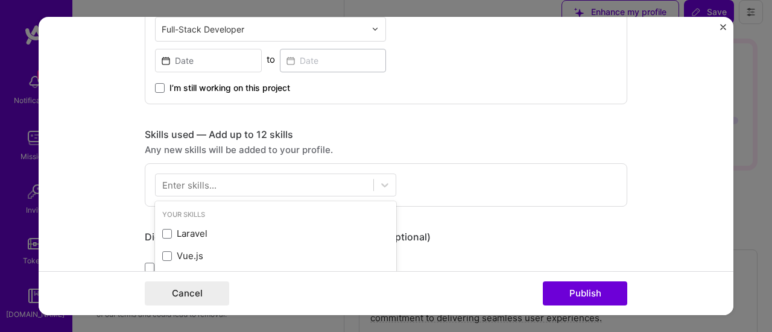
scroll to position [1106, 0]
click at [188, 180] on div "Enter skills..." at bounding box center [189, 185] width 54 height 13
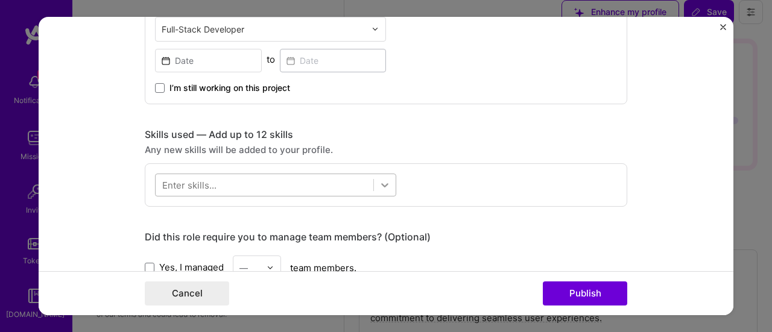
click at [381, 185] on icon at bounding box center [384, 185] width 7 height 4
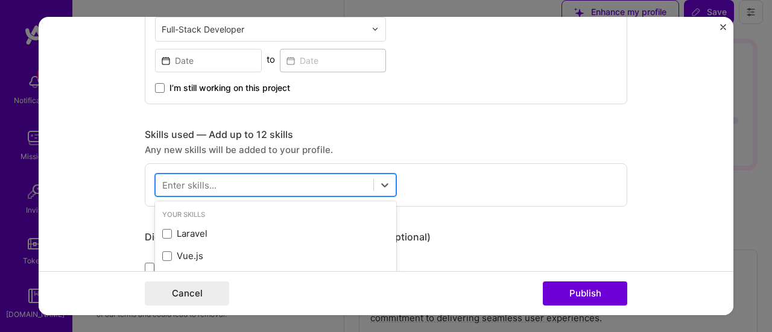
scroll to position [1159, 0]
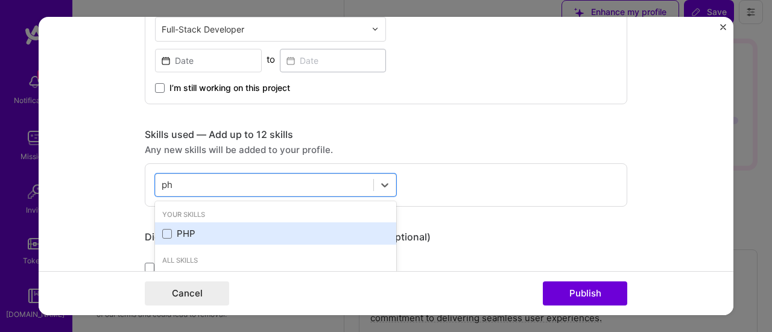
click at [179, 229] on div "PHP" at bounding box center [275, 233] width 227 height 13
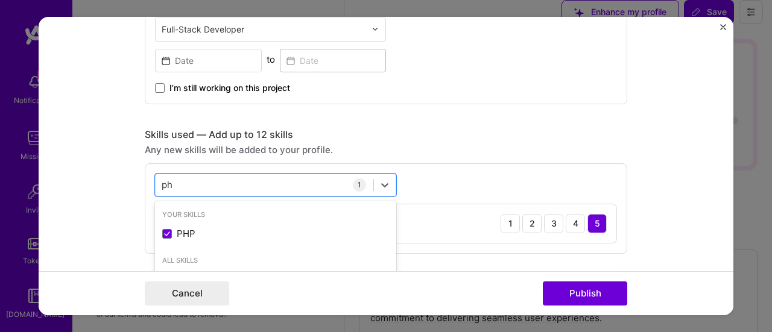
scroll to position [1213, 0]
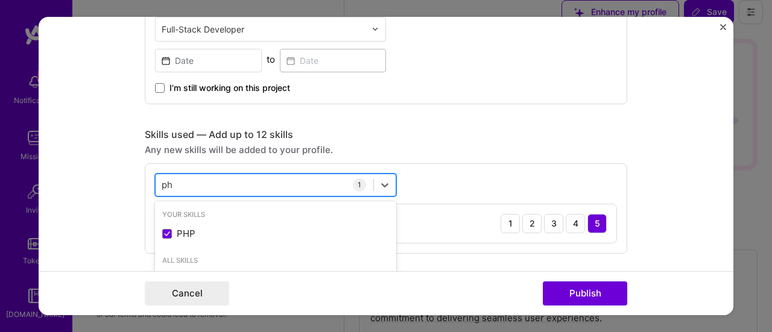
click at [162, 185] on input "ph" at bounding box center [168, 185] width 12 height 13
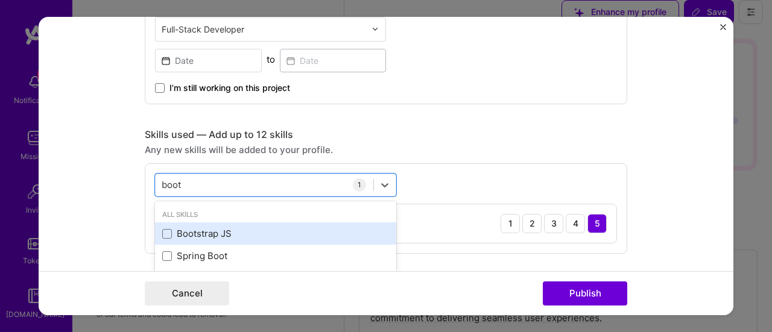
click at [185, 236] on div "Bootstrap JS" at bounding box center [275, 233] width 227 height 13
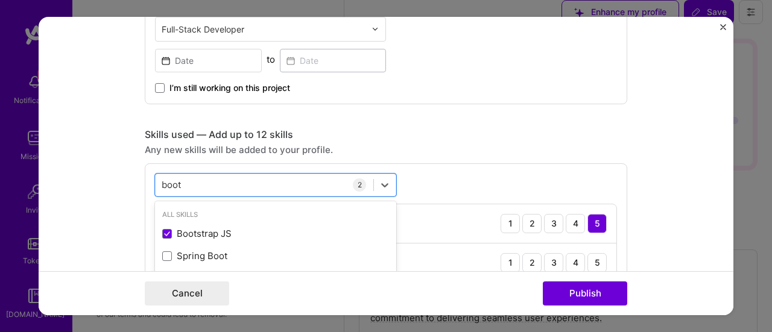
type input "boot"
click at [431, 136] on div "Skills used — Add up to 12 skills" at bounding box center [386, 134] width 483 height 13
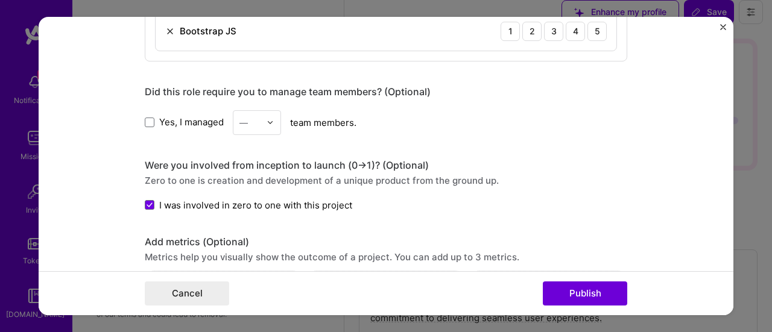
scroll to position [968, 0]
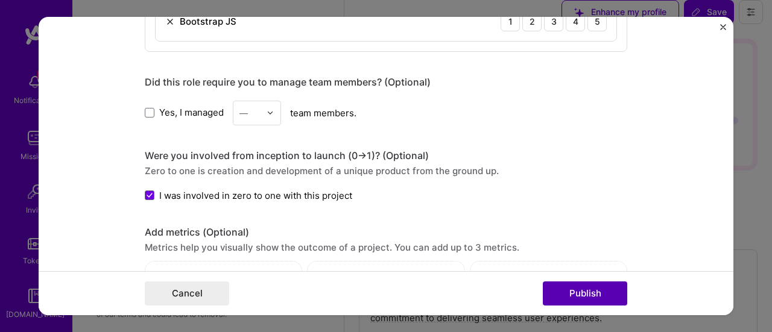
click at [571, 302] on button "Publish" at bounding box center [585, 294] width 84 height 24
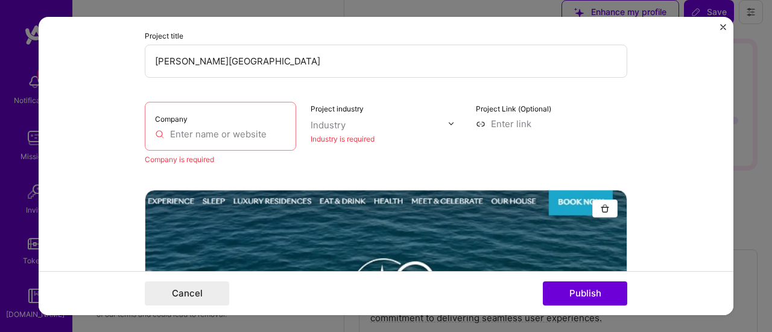
scroll to position [24, 0]
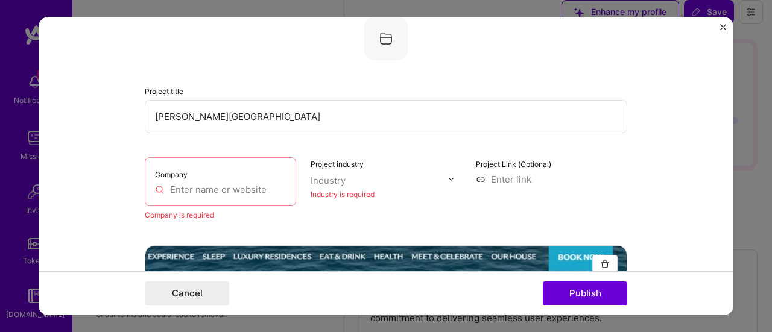
click at [206, 188] on input "text" at bounding box center [220, 189] width 131 height 13
click at [174, 115] on input "[PERSON_NAME][GEOGRAPHIC_DATA]" at bounding box center [386, 116] width 483 height 33
click at [195, 193] on input "text" at bounding box center [220, 189] width 131 height 13
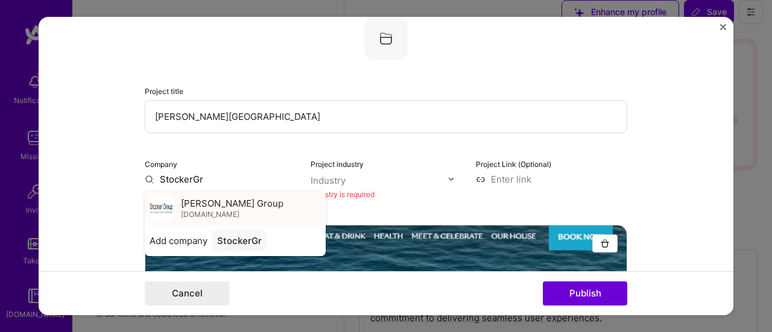
click at [203, 205] on span "[PERSON_NAME] Group" at bounding box center [232, 203] width 103 height 13
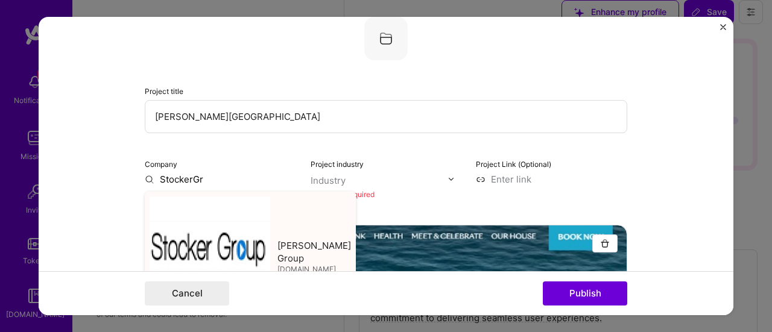
type input "[PERSON_NAME] Group"
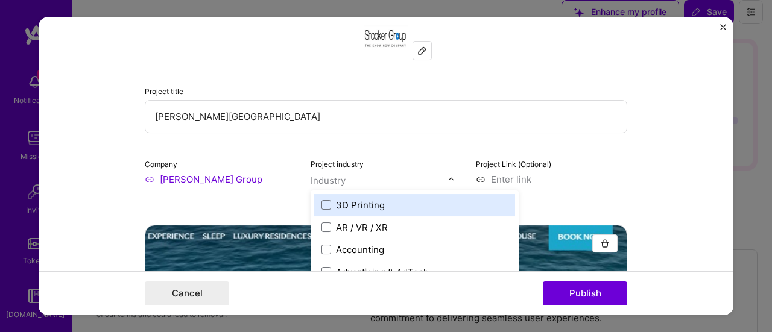
click at [407, 182] on input "text" at bounding box center [380, 180] width 138 height 13
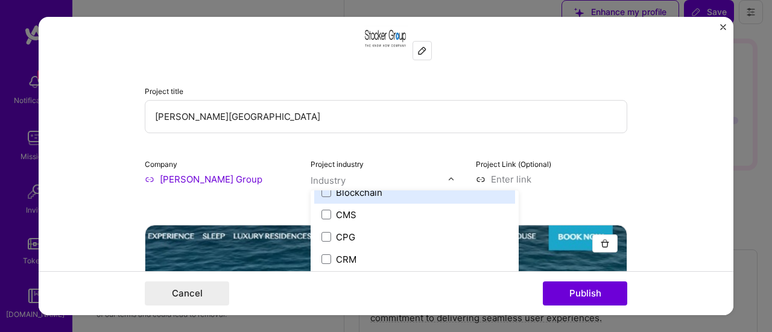
scroll to position [543, 0]
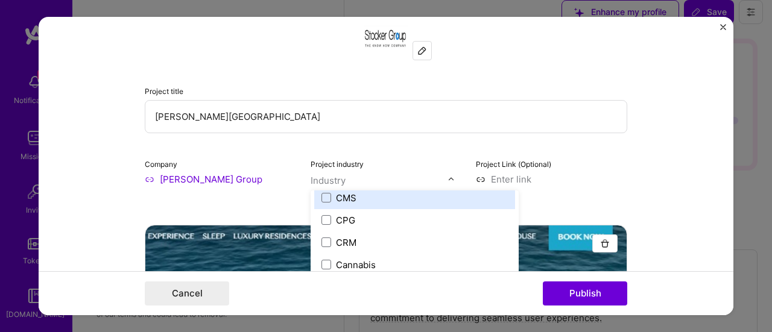
click at [336, 200] on div "CMS" at bounding box center [346, 198] width 21 height 13
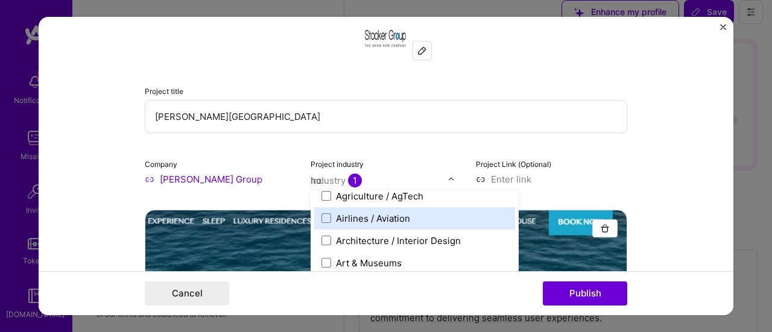
scroll to position [0, 0]
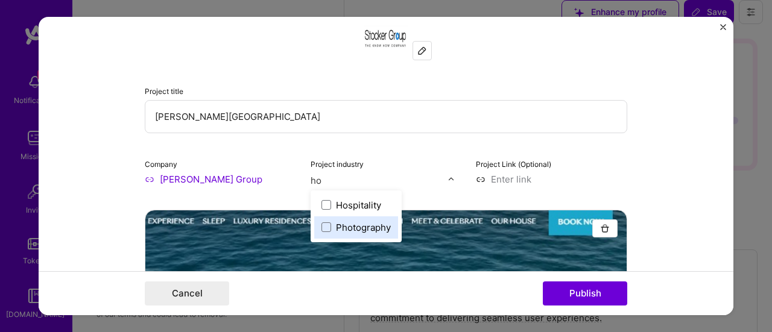
type input "h"
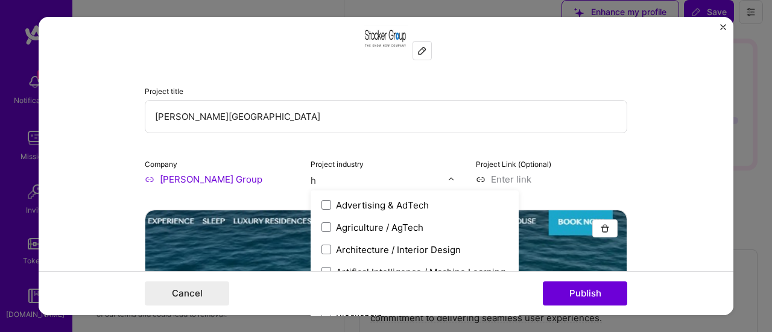
type input "ho"
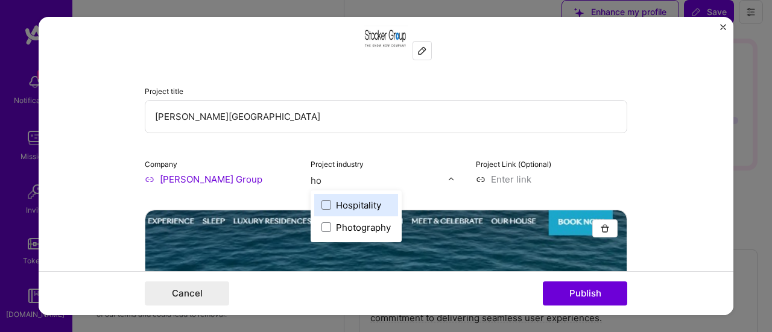
click at [361, 206] on div "Hospitality" at bounding box center [358, 205] width 45 height 13
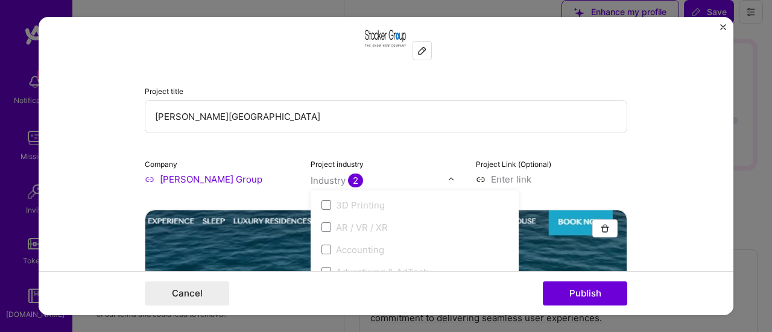
click at [664, 115] on form "Project title [PERSON_NAME] Hotel Company [PERSON_NAME] Group Project industry …" at bounding box center [386, 166] width 695 height 299
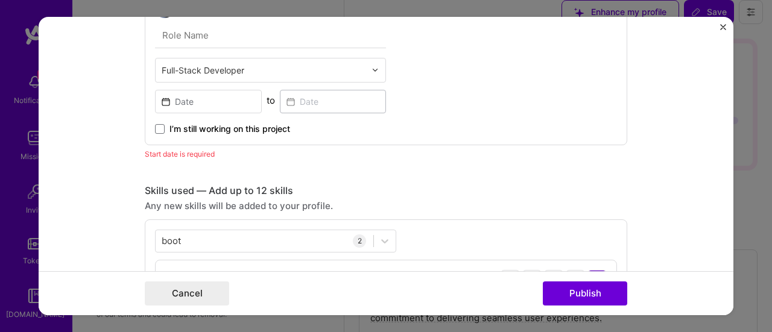
scroll to position [748, 0]
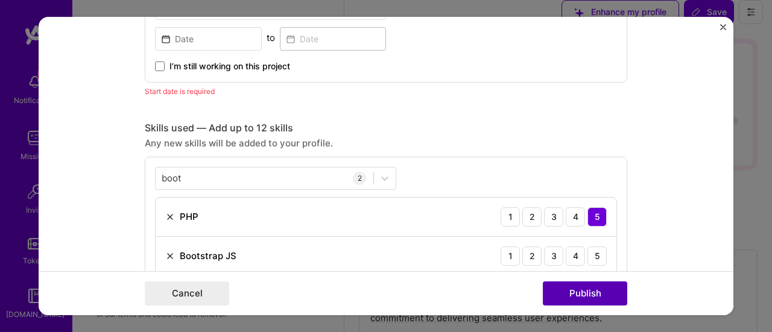
click at [596, 290] on button "Publish" at bounding box center [585, 294] width 84 height 24
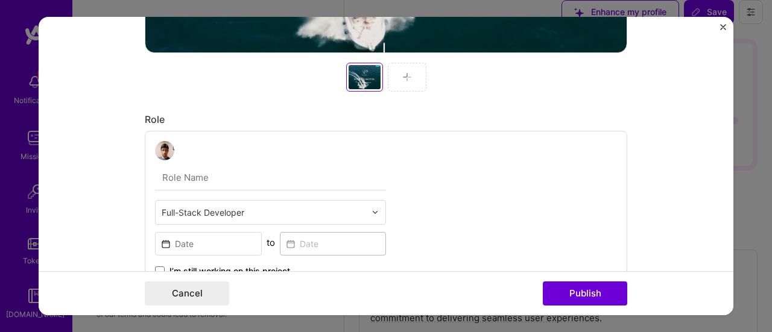
scroll to position [664, 0]
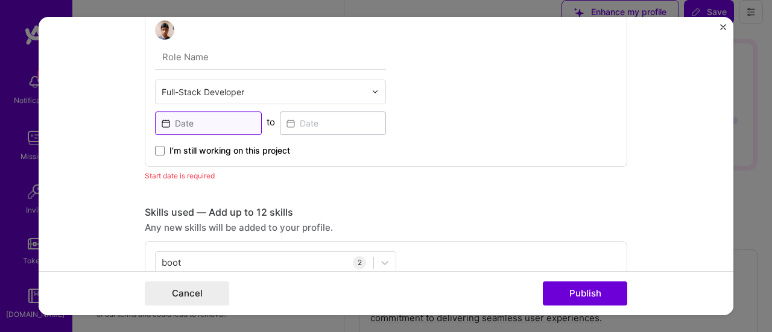
click at [205, 120] on input at bounding box center [208, 124] width 107 height 24
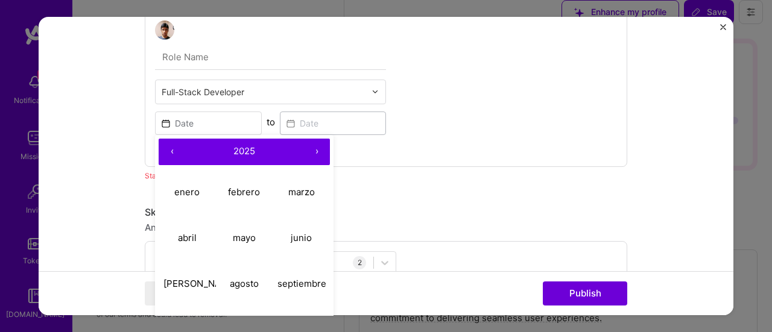
click at [164, 148] on button "‹" at bounding box center [172, 152] width 27 height 27
click at [164, 147] on button "‹" at bounding box center [172, 152] width 27 height 27
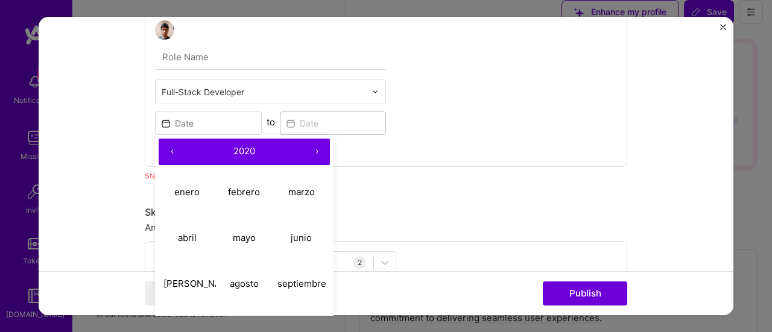
click at [312, 154] on button "›" at bounding box center [316, 152] width 27 height 27
click at [163, 151] on button "‹" at bounding box center [172, 152] width 27 height 27
click at [313, 150] on button "›" at bounding box center [316, 152] width 27 height 27
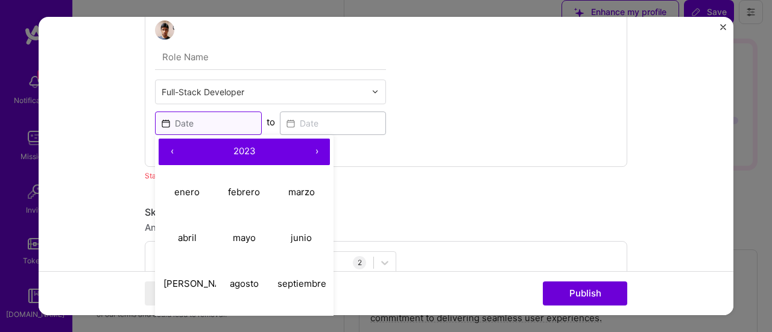
click at [187, 122] on input at bounding box center [208, 124] width 107 height 24
click at [188, 192] on abbr "enero" at bounding box center [186, 191] width 25 height 11
type input "[DATE]"
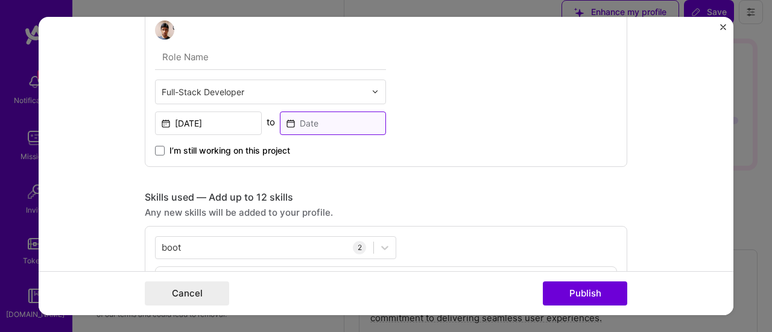
click at [317, 119] on input at bounding box center [333, 124] width 107 height 24
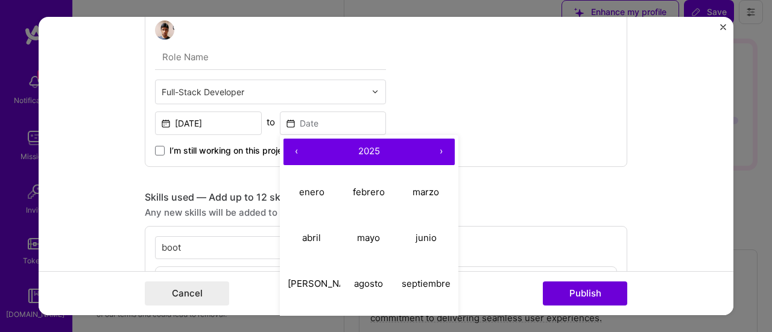
click at [291, 156] on button "‹" at bounding box center [297, 152] width 27 height 27
click at [359, 238] on abbr "mayo" at bounding box center [368, 237] width 23 height 11
type input "[DATE]"
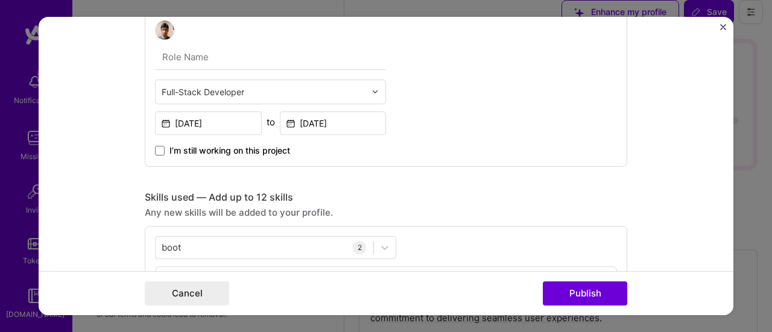
drag, startPoint x: 586, startPoint y: 302, endPoint x: 597, endPoint y: 175, distance: 127.8
click at [597, 175] on form "Project title [PERSON_NAME] Hotel Company [PERSON_NAME] Group Project industry …" at bounding box center [386, 166] width 695 height 299
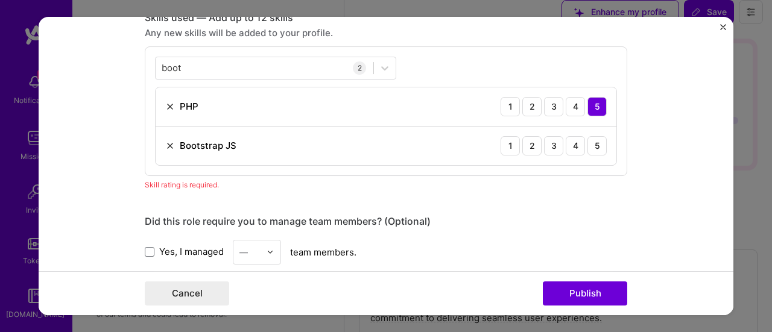
scroll to position [845, 0]
click at [597, 146] on div "5" at bounding box center [597, 144] width 19 height 19
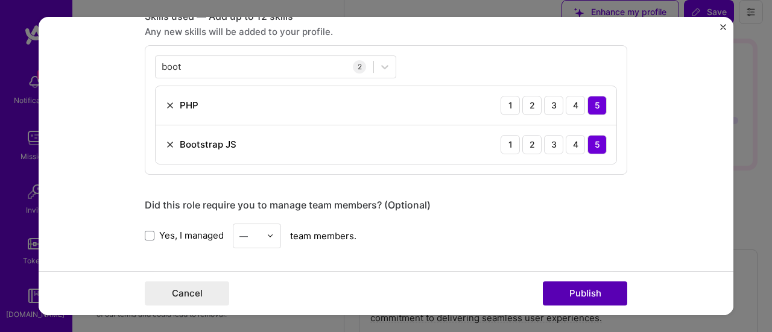
click at [583, 297] on button "Publish" at bounding box center [585, 294] width 84 height 24
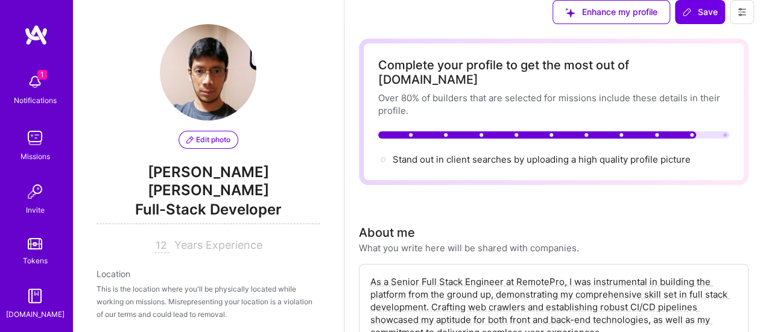
scroll to position [1997, 0]
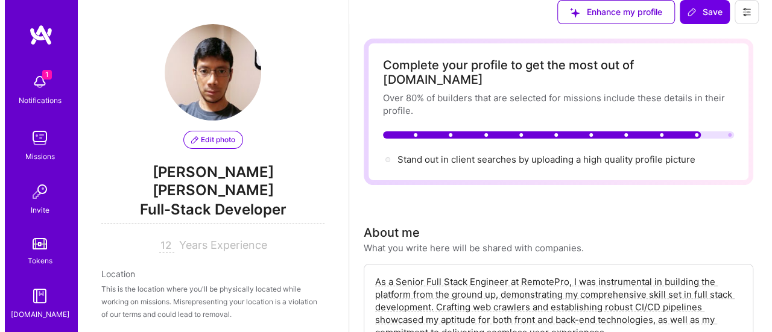
scroll to position [2057, 0]
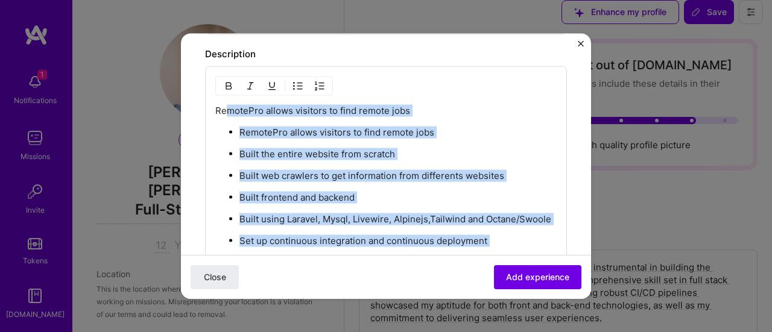
scroll to position [667, 0]
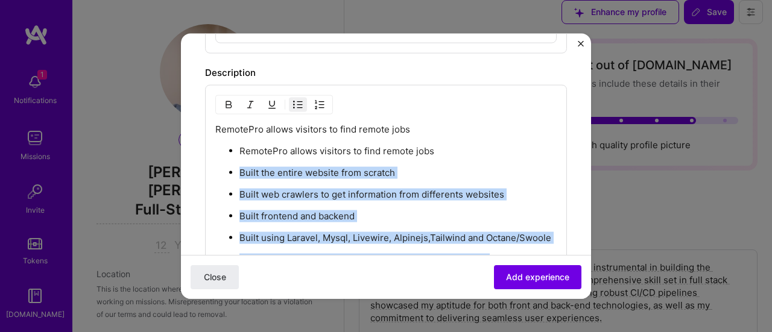
drag, startPoint x: 446, startPoint y: 200, endPoint x: 233, endPoint y: 168, distance: 215.3
click at [233, 168] on ul "RemotePro allows visitors to find remote jobs Built the entire website from scr…" at bounding box center [385, 260] width 341 height 232
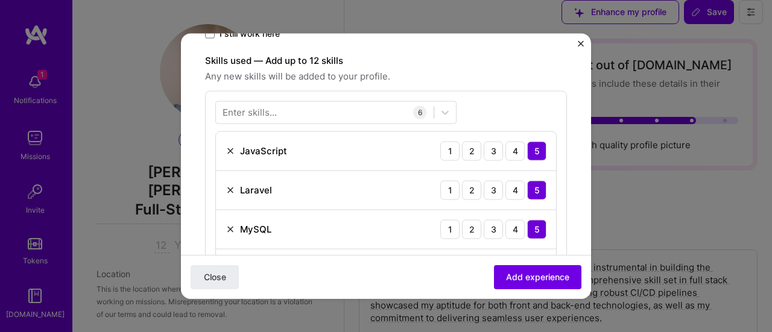
scroll to position [362, 0]
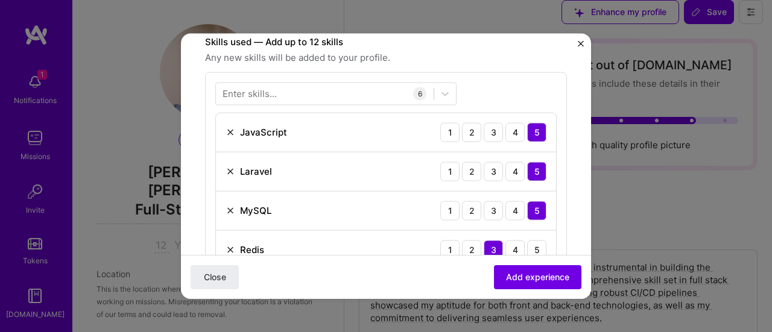
click at [580, 43] on img "Close" at bounding box center [581, 43] width 6 height 6
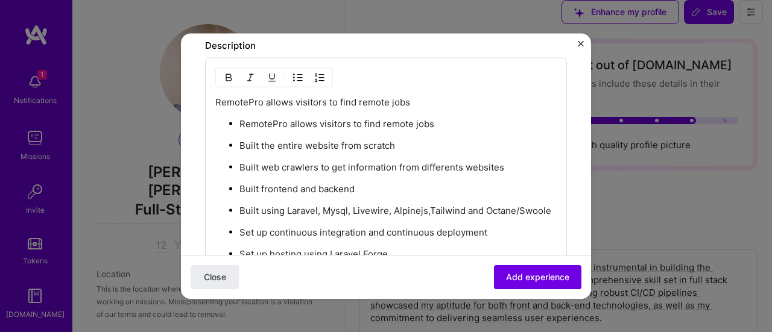
scroll to position [726, 0]
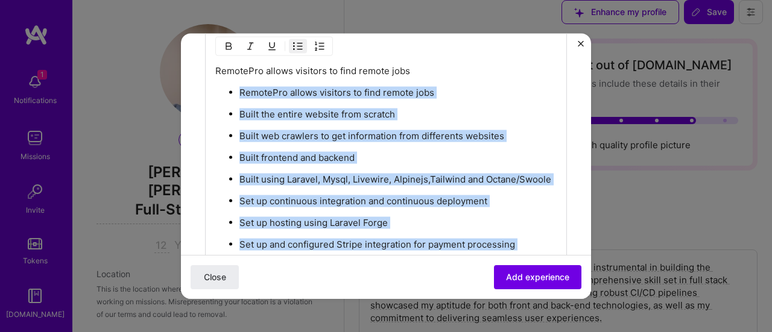
drag, startPoint x: 448, startPoint y: 198, endPoint x: 239, endPoint y: 91, distance: 235.3
click at [239, 91] on ul "RemotePro allows visitors to find remote jobs Built the entire website from scr…" at bounding box center [385, 202] width 341 height 232
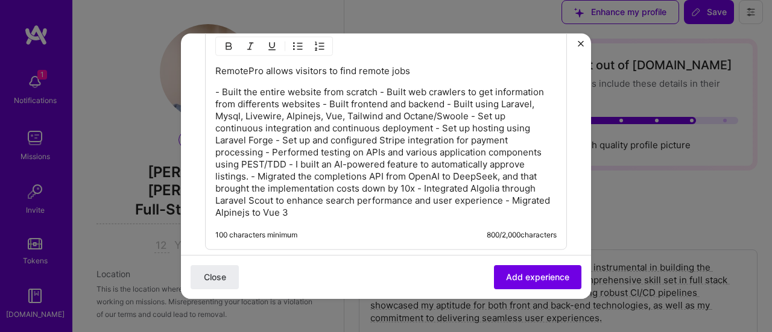
click at [381, 94] on p "- Built the entire website from scratch - Built web crawlers to get information…" at bounding box center [385, 152] width 341 height 133
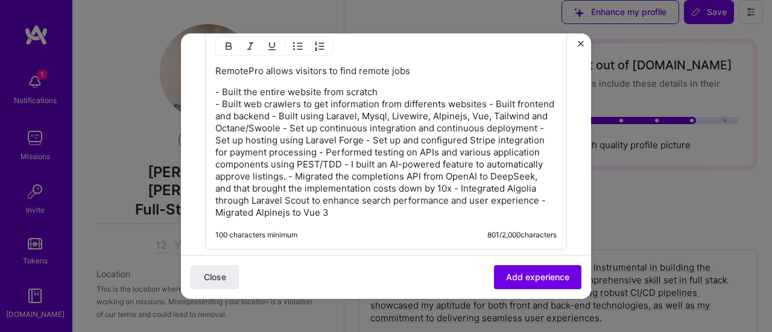
click at [487, 103] on p "- Built the entire website from scratch - Built web crawlers to get information…" at bounding box center [385, 152] width 341 height 133
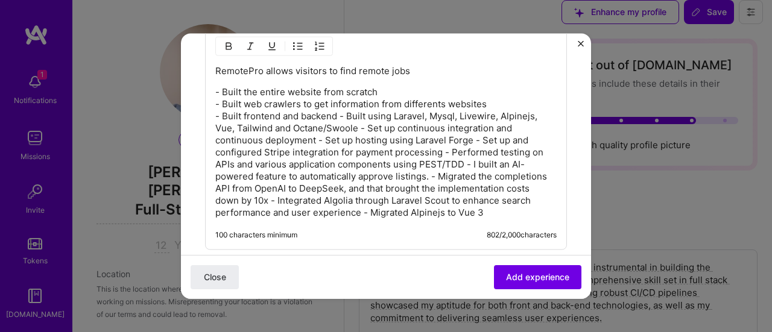
click at [343, 116] on p "- Built the entire website from scratch - Built web crawlers to get information…" at bounding box center [385, 152] width 341 height 133
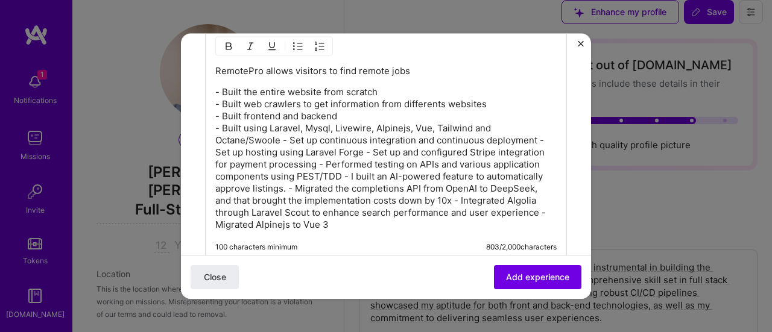
click at [285, 137] on p "- Built the entire website from scratch - Built web crawlers to get information…" at bounding box center [385, 158] width 341 height 145
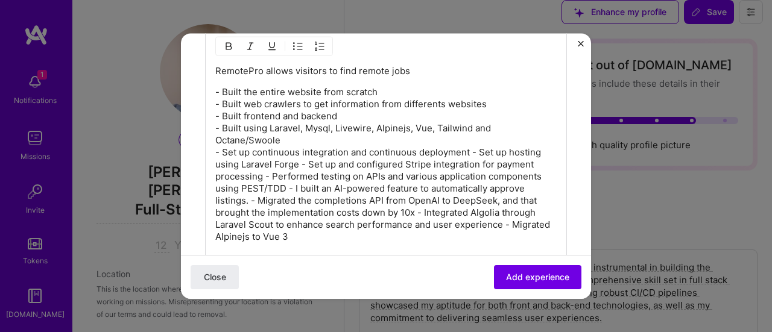
click at [474, 155] on p "- Built the entire website from scratch - Built web crawlers to get information…" at bounding box center [385, 164] width 341 height 157
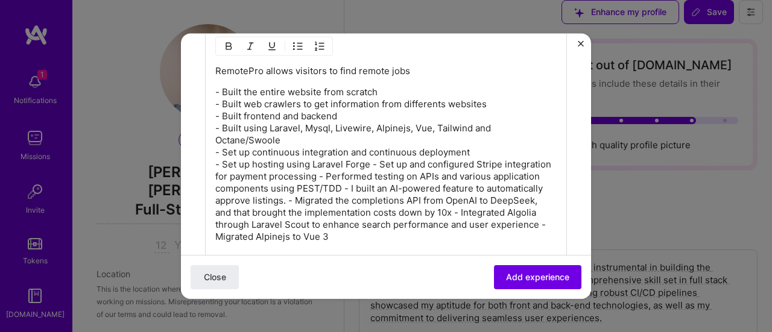
click at [369, 163] on p "- Built the entire website from scratch - Built web crawlers to get information…" at bounding box center [385, 164] width 341 height 157
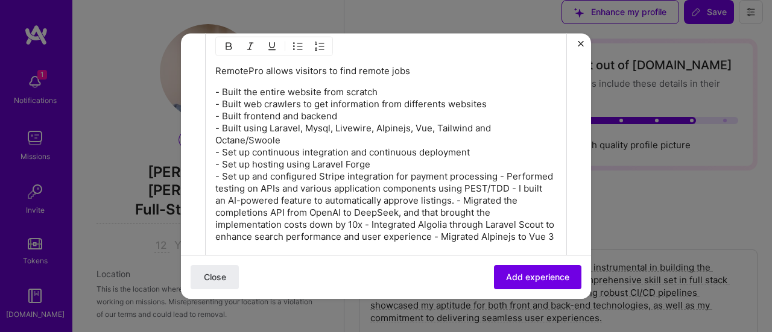
click at [498, 173] on p "- Built the entire website from scratch - Built web crawlers to get information…" at bounding box center [385, 164] width 341 height 157
click at [263, 198] on p "- Built the entire website from scratch - Built web crawlers to get information…" at bounding box center [385, 164] width 341 height 157
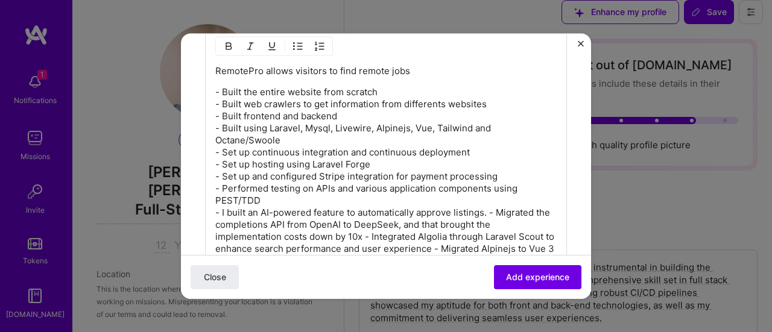
click at [489, 208] on p "- Built the entire website from scratch - Built web crawlers to get information…" at bounding box center [385, 170] width 341 height 169
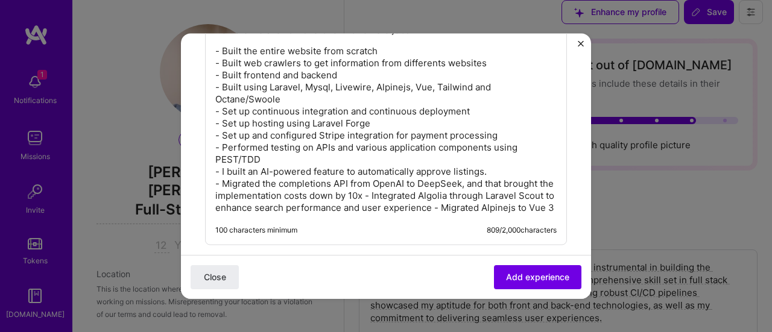
scroll to position [786, 0]
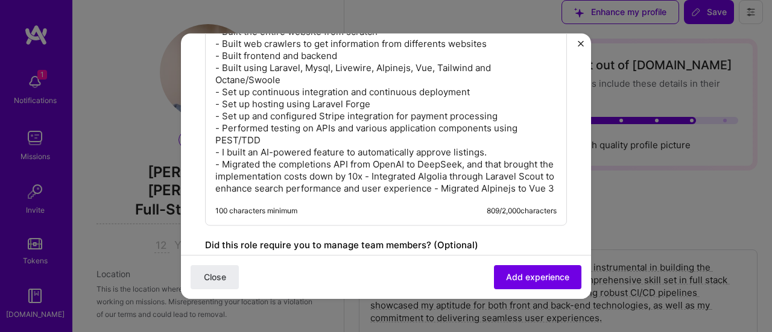
click at [382, 173] on p "- Built the entire website from scratch - Built web crawlers to get information…" at bounding box center [385, 109] width 341 height 169
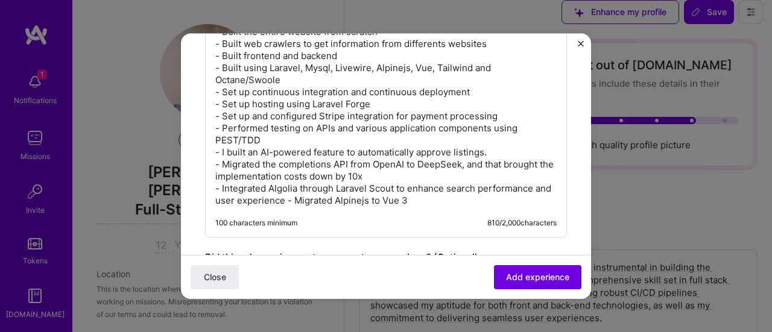
click at [302, 199] on p "- Built the entire website from scratch - Built web crawlers to get information…" at bounding box center [385, 115] width 341 height 181
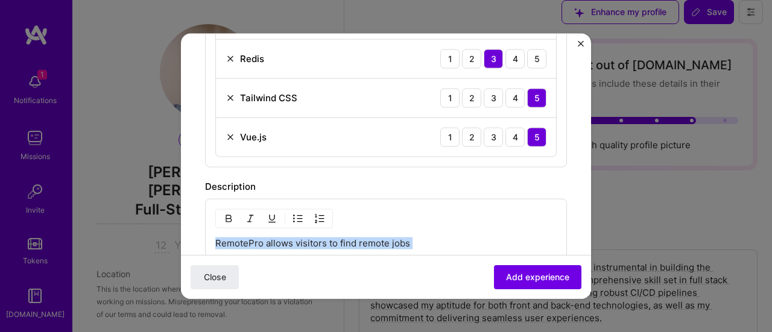
scroll to position [509, 0]
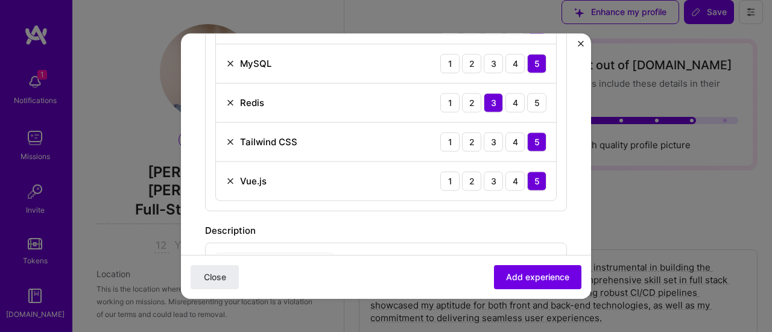
drag, startPoint x: 343, startPoint y: 206, endPoint x: 298, endPoint y: 254, distance: 65.7
click at [273, 287] on form "Create a job experience Jobs help companies understand your past experience. Co…" at bounding box center [386, 168] width 410 height 1240
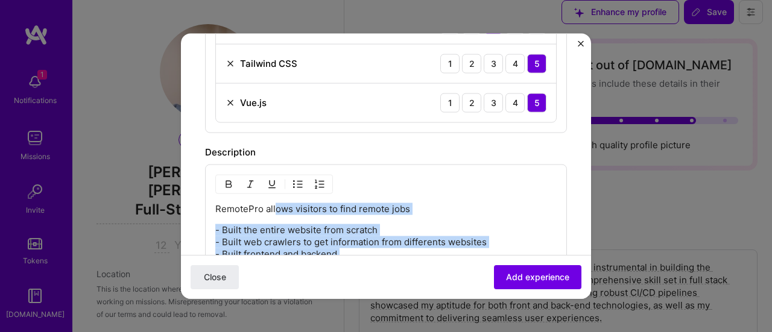
scroll to position [630, 0]
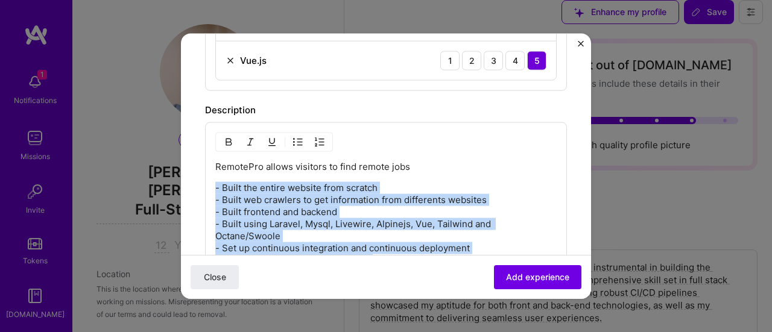
click at [296, 139] on img "button" at bounding box center [298, 142] width 10 height 10
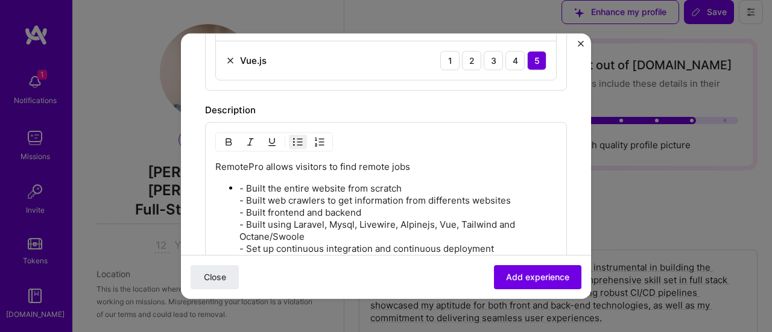
click at [299, 137] on img "button" at bounding box center [298, 142] width 10 height 10
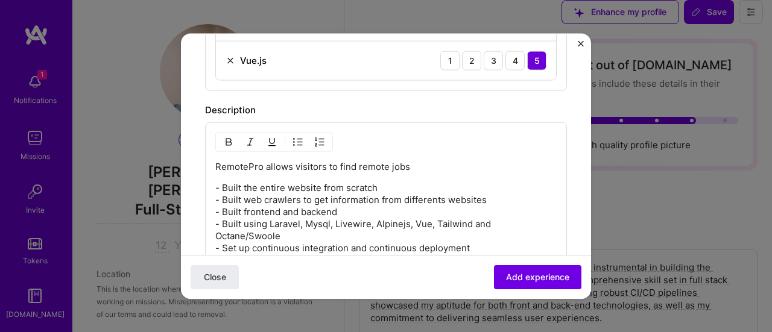
click at [284, 188] on p "- Built the entire website from scratch - Built web crawlers to get information…" at bounding box center [385, 278] width 341 height 193
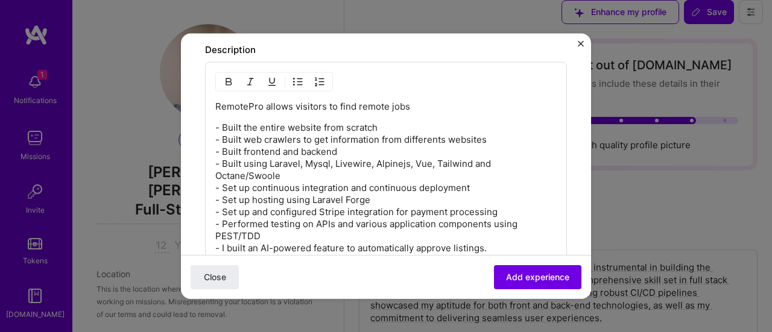
click at [218, 121] on p "- Built the entire website from scratch - Built web crawlers to get information…" at bounding box center [385, 217] width 341 height 193
click at [299, 77] on img "button" at bounding box center [298, 82] width 10 height 10
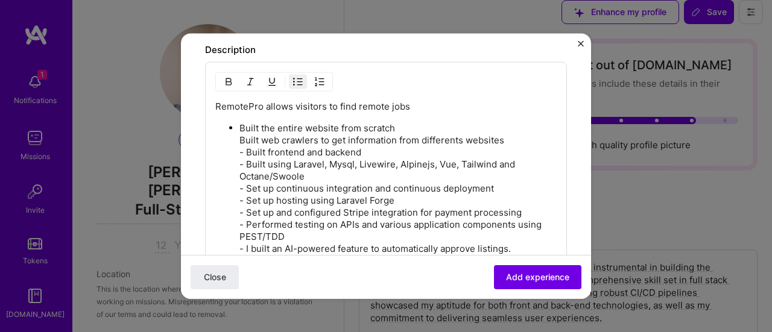
click at [294, 78] on img "button" at bounding box center [298, 82] width 10 height 10
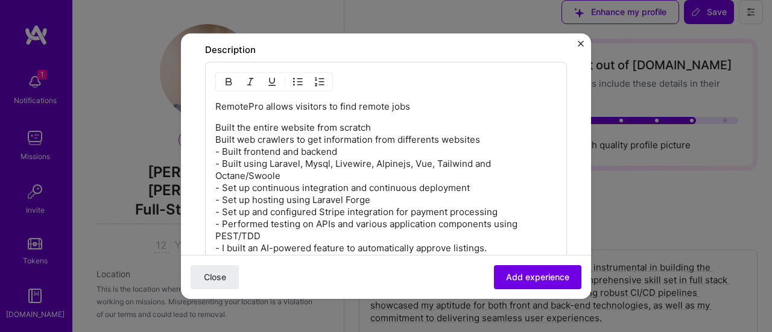
click at [221, 127] on p "Built the entire website from scratch Built web crawlers to get information fro…" at bounding box center [385, 217] width 341 height 193
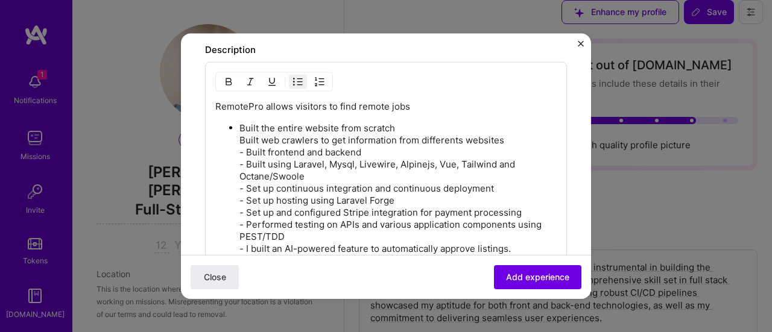
click at [293, 77] on img "button" at bounding box center [298, 82] width 10 height 10
click at [298, 77] on img "button" at bounding box center [298, 82] width 10 height 10
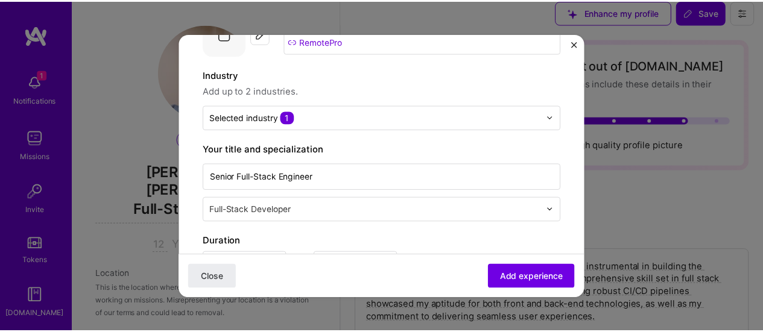
scroll to position [268, 0]
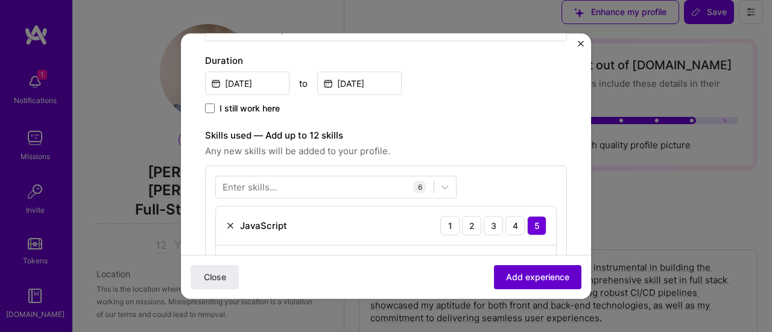
click at [519, 278] on span "Add experience" at bounding box center [537, 277] width 63 height 12
click at [519, 278] on div "Close Loading..." at bounding box center [386, 277] width 410 height 44
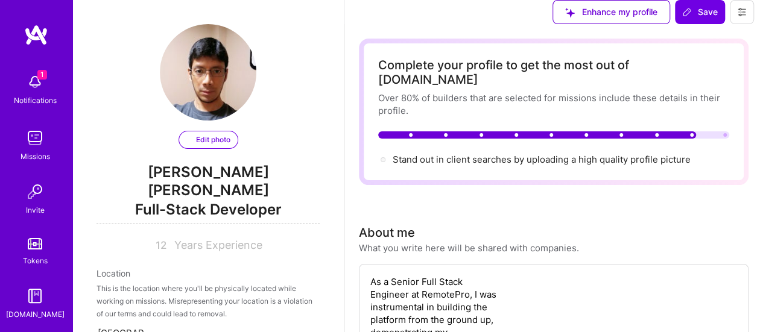
select select "PE"
select select "Right Now"
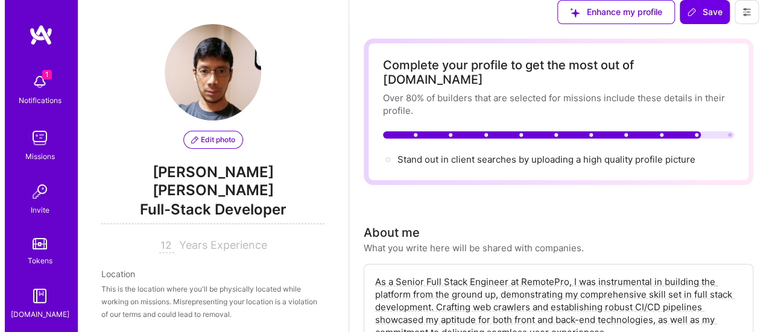
scroll to position [830, 0]
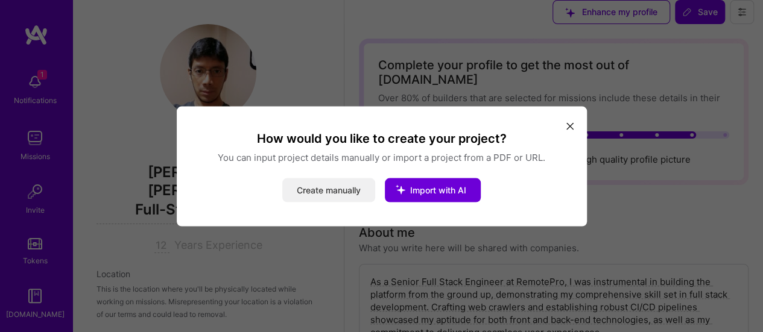
click at [305, 188] on button "Create manually" at bounding box center [328, 190] width 93 height 24
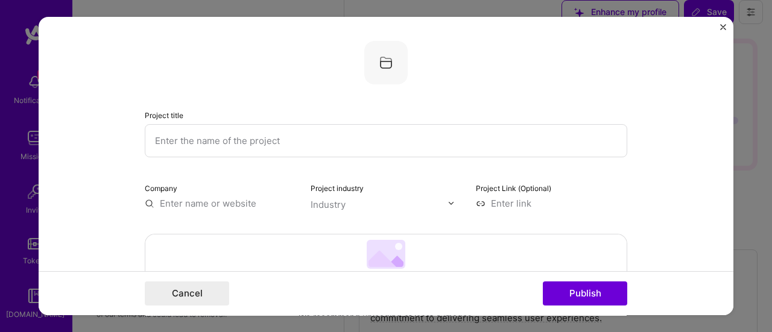
click at [256, 148] on input "text" at bounding box center [386, 140] width 483 height 33
paste input "Pharmacielo"
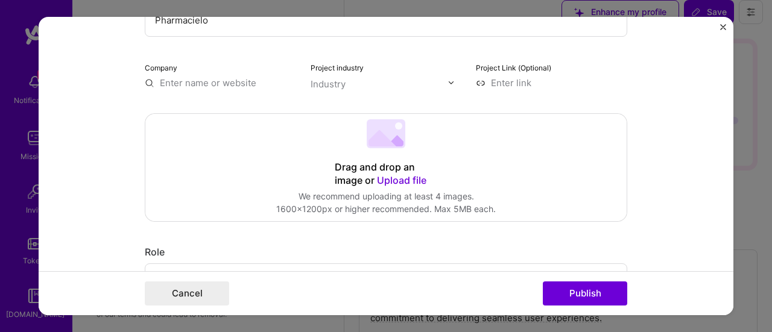
type input "Pharmacielo"
click at [193, 84] on input "text" at bounding box center [220, 83] width 151 height 13
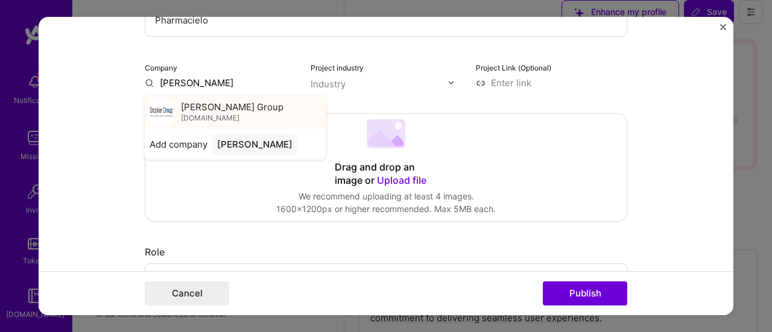
click at [205, 110] on span "[PERSON_NAME] Group" at bounding box center [232, 107] width 103 height 13
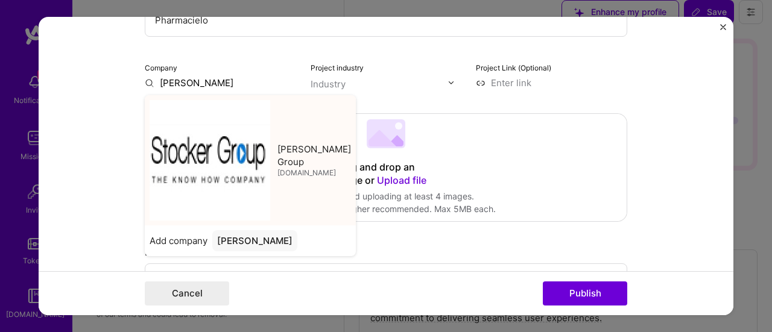
type input "[PERSON_NAME] Group"
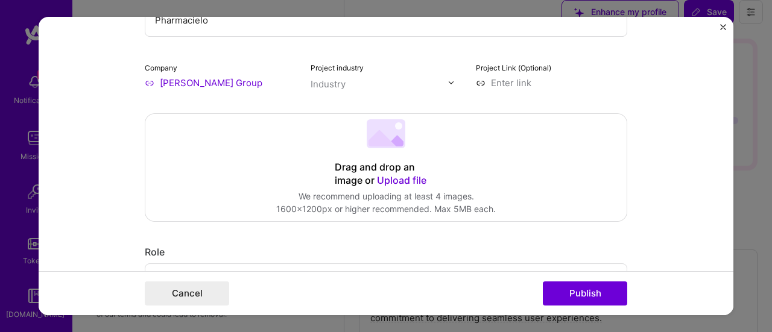
click at [403, 180] on span "Upload file" at bounding box center [401, 180] width 49 height 12
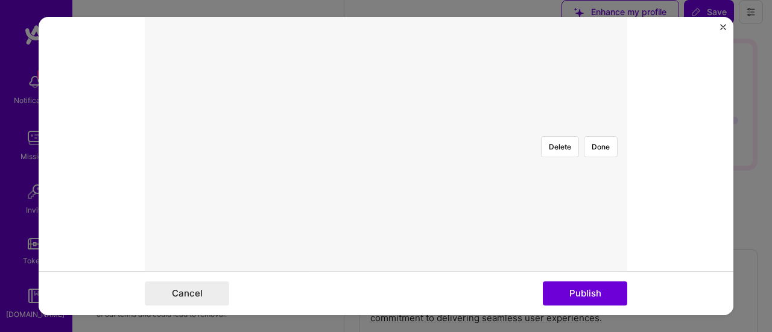
scroll to position [181, 0]
click at [600, 244] on button "Done" at bounding box center [601, 254] width 34 height 21
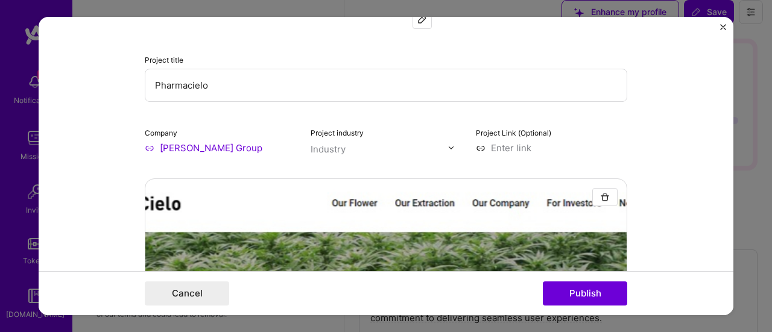
scroll to position [121, 0]
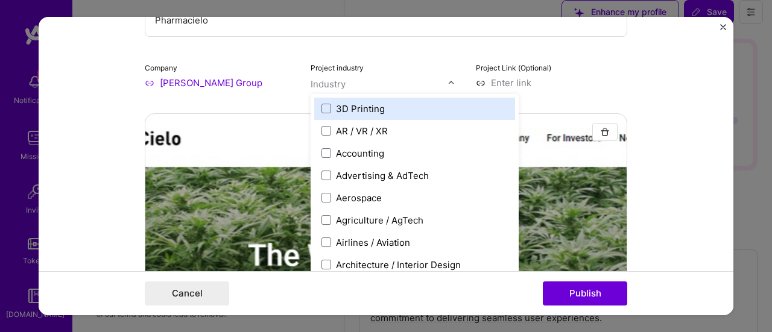
click at [399, 81] on input "text" at bounding box center [380, 84] width 138 height 13
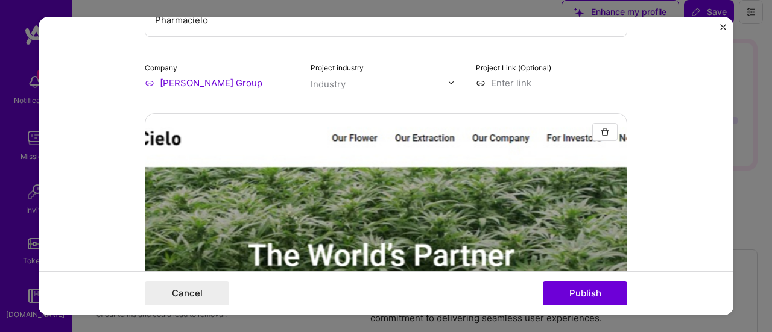
click at [626, 86] on form "Project title Pharmacielo Company [PERSON_NAME] Group Project industry Industry…" at bounding box center [386, 166] width 695 height 299
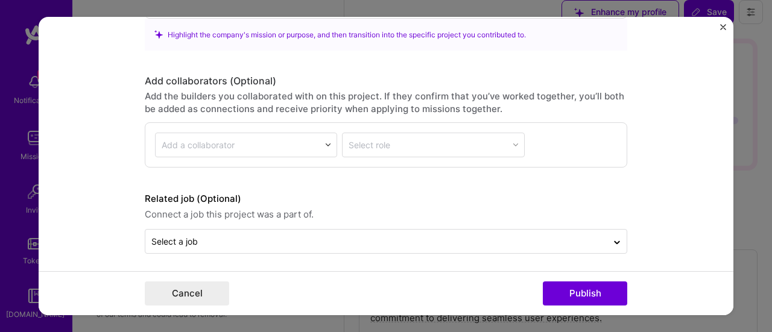
scroll to position [1188, 0]
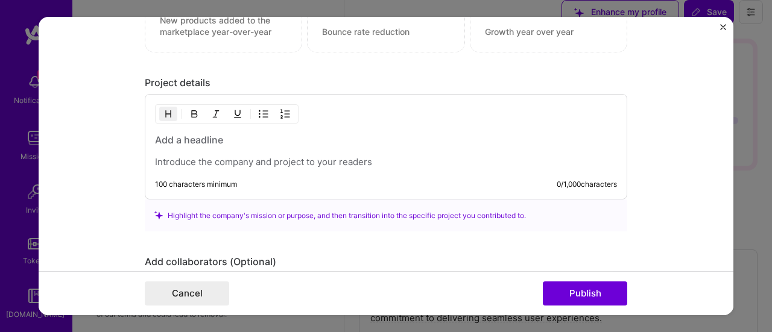
click at [227, 156] on p at bounding box center [386, 162] width 462 height 12
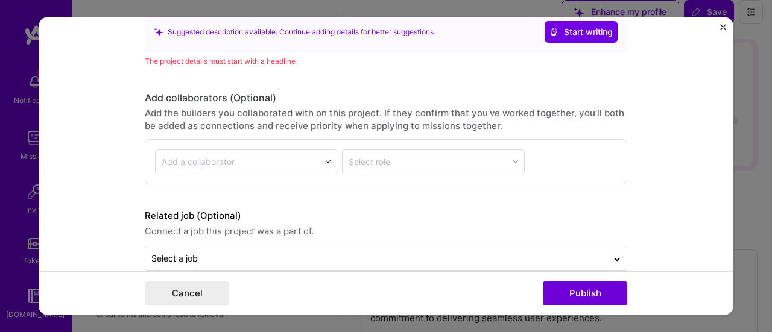
scroll to position [1405, 0]
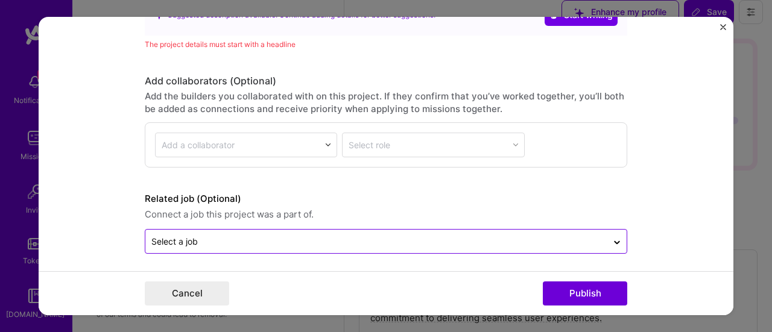
click at [236, 236] on input "text" at bounding box center [376, 241] width 450 height 13
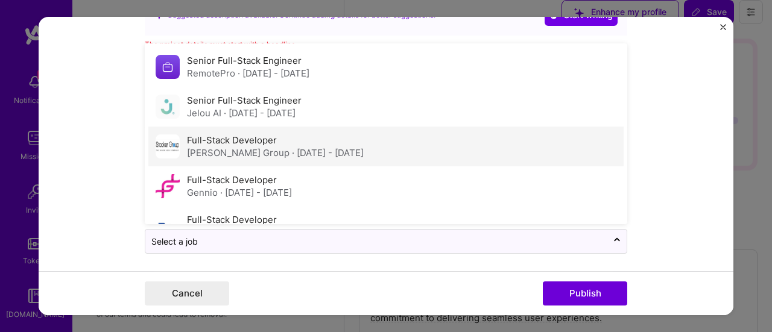
click at [228, 142] on div "Full-Stack Developer [PERSON_NAME] Group · [DATE] - [DATE]" at bounding box center [275, 146] width 177 height 25
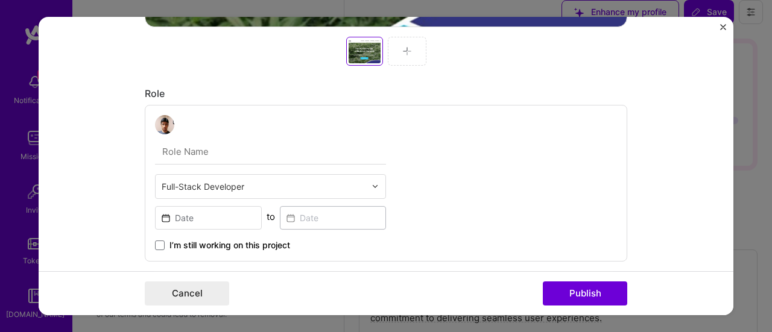
scroll to position [650, 0]
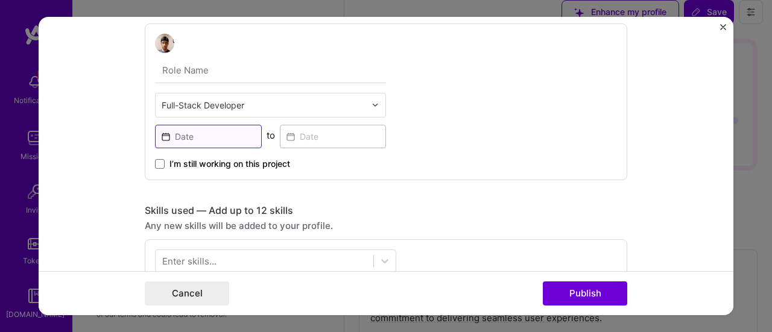
click at [191, 139] on input at bounding box center [208, 137] width 107 height 24
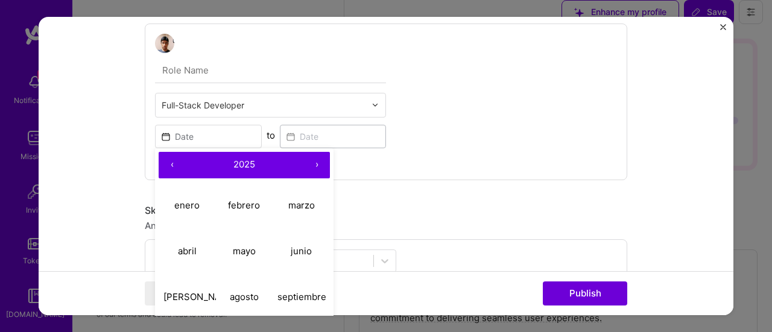
click at [168, 167] on button "‹" at bounding box center [172, 165] width 27 height 27
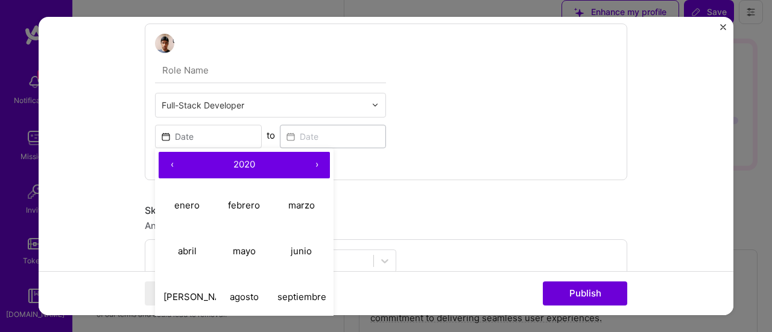
click at [168, 167] on button "‹" at bounding box center [172, 165] width 27 height 27
click at [236, 207] on abbr "febrero" at bounding box center [244, 205] width 32 height 11
type input "[DATE]"
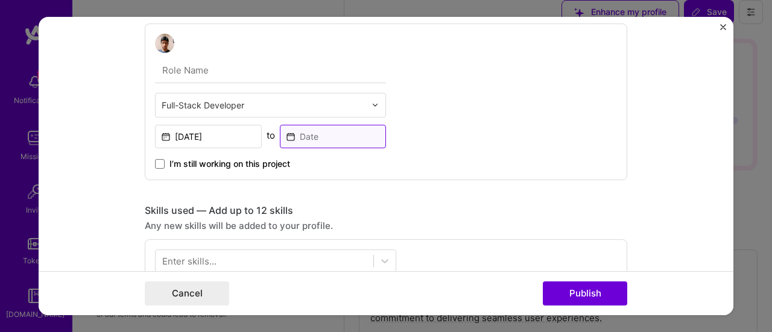
click at [328, 135] on input at bounding box center [333, 137] width 107 height 24
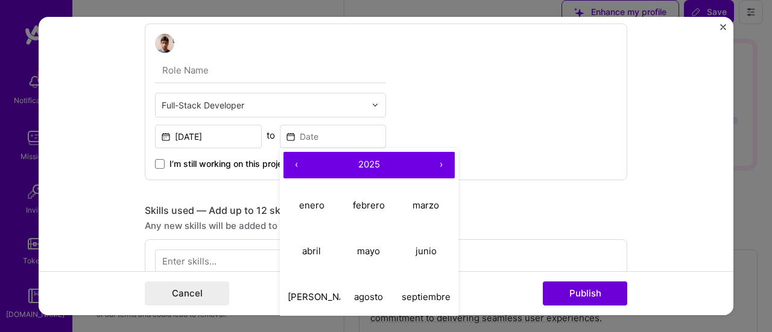
click at [288, 168] on button "‹" at bounding box center [297, 165] width 27 height 27
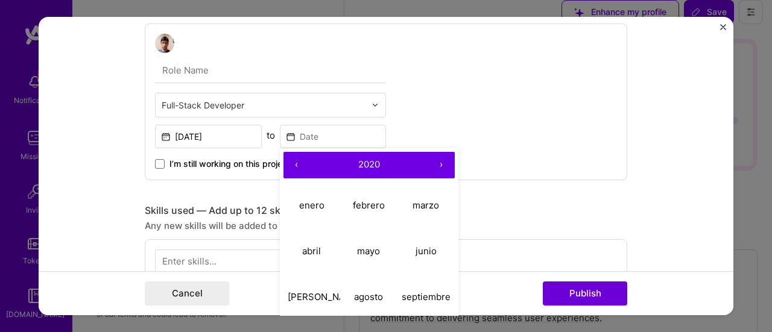
click at [288, 168] on button "‹" at bounding box center [297, 165] width 27 height 27
click at [287, 168] on button "‹" at bounding box center [297, 165] width 27 height 27
click at [415, 299] on abbr "septiembre" at bounding box center [426, 296] width 49 height 11
type input "[DATE]"
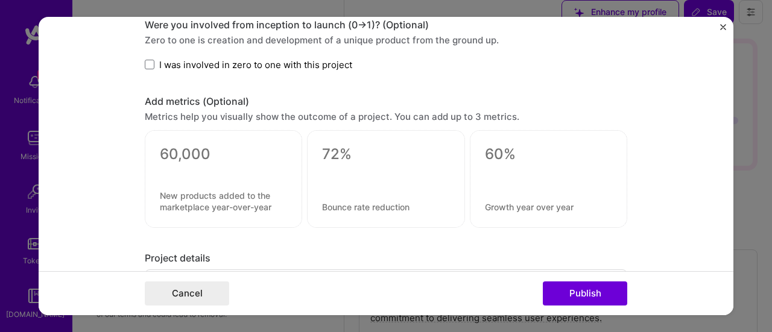
scroll to position [771, 0]
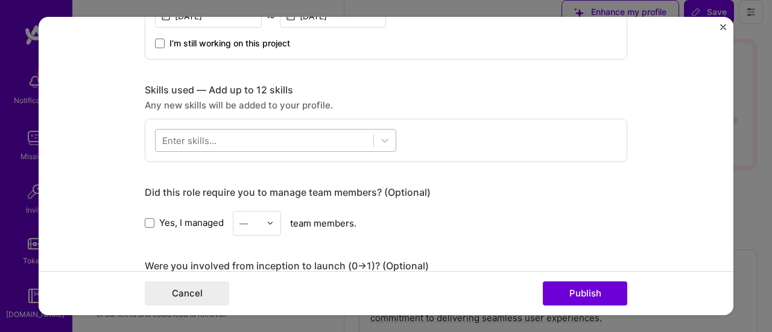
click at [245, 141] on div at bounding box center [265, 140] width 218 height 20
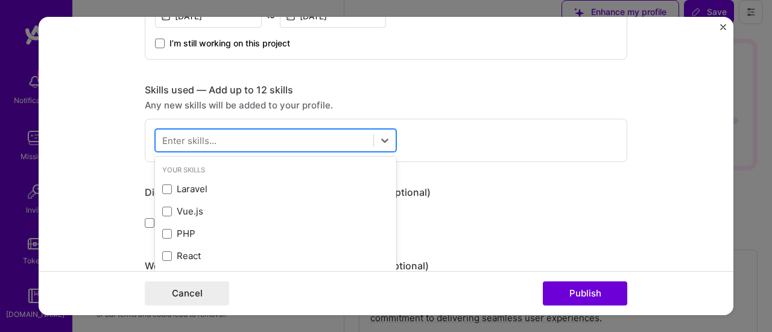
scroll to position [839, 0]
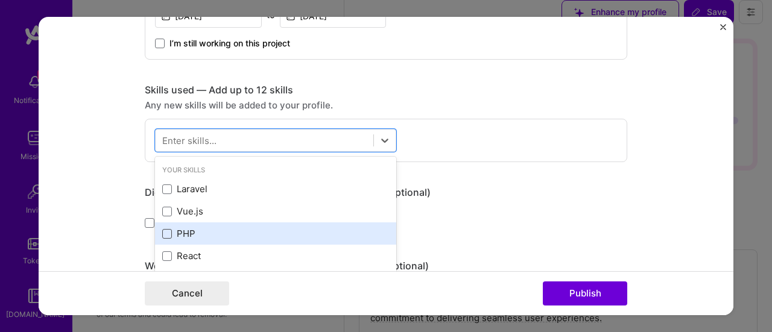
click at [162, 232] on span at bounding box center [167, 234] width 10 height 10
click at [0, 0] on input "checkbox" at bounding box center [0, 0] width 0 height 0
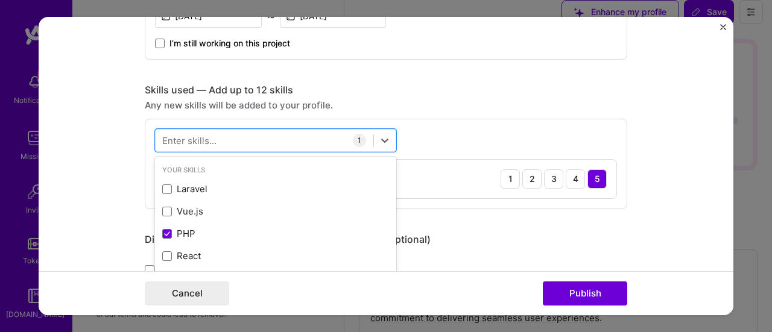
scroll to position [846, 0]
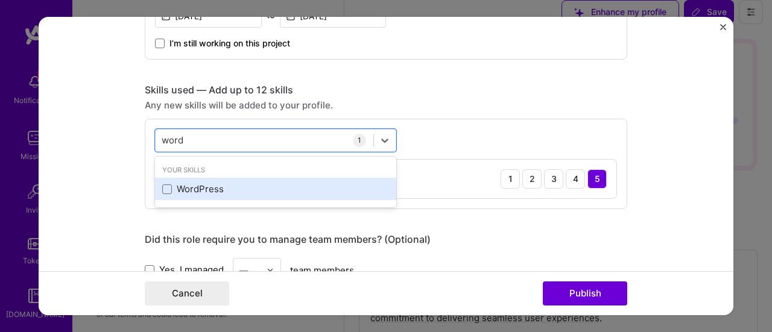
click at [205, 189] on div "WordPress" at bounding box center [275, 189] width 227 height 13
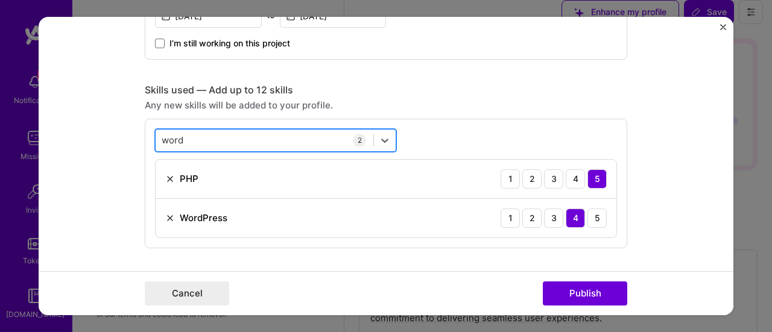
click at [195, 144] on div "word word" at bounding box center [265, 140] width 218 height 20
click at [168, 136] on input "word" at bounding box center [173, 140] width 23 height 13
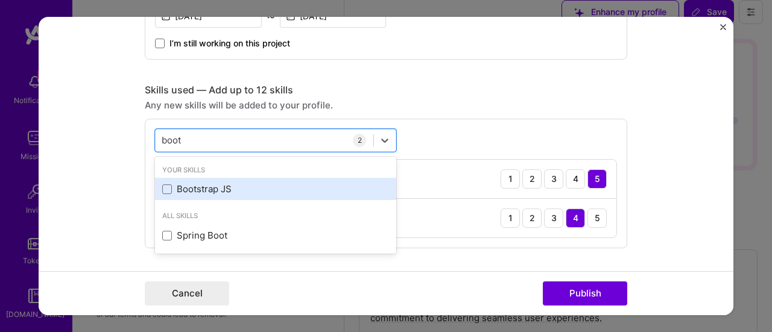
click at [193, 189] on div "Bootstrap JS" at bounding box center [275, 189] width 227 height 13
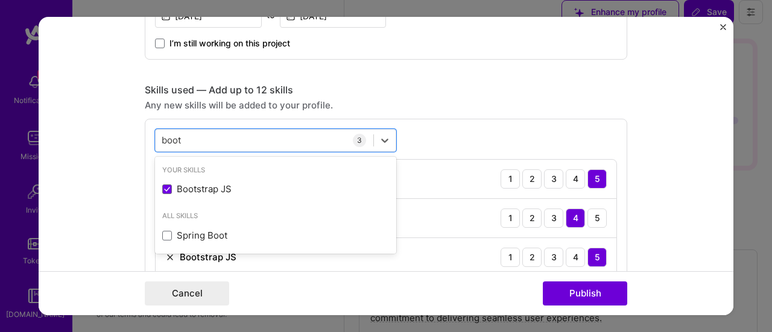
type input "boot"
click at [477, 104] on div "Any new skills will be added to your profile." at bounding box center [386, 105] width 483 height 13
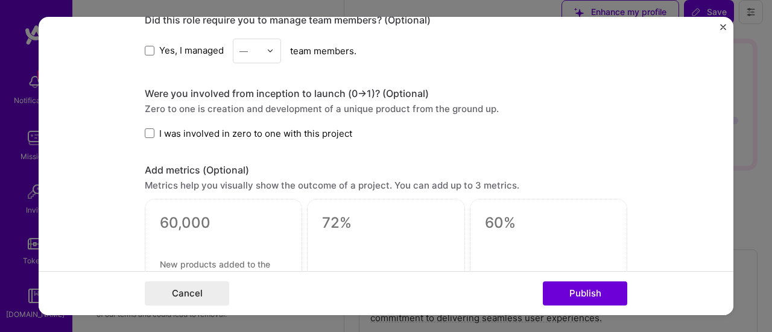
scroll to position [1073, 0]
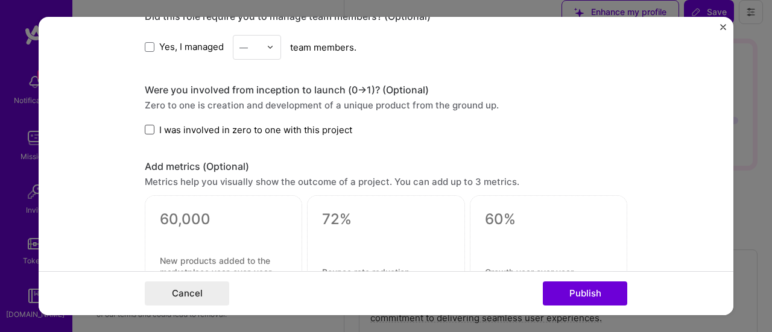
click at [148, 130] on span at bounding box center [150, 130] width 10 height 10
click at [0, 0] on input "I was involved in zero to one with this project" at bounding box center [0, 0] width 0 height 0
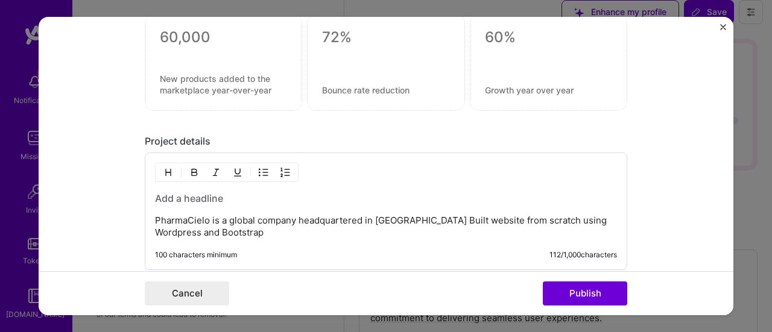
scroll to position [1314, 0]
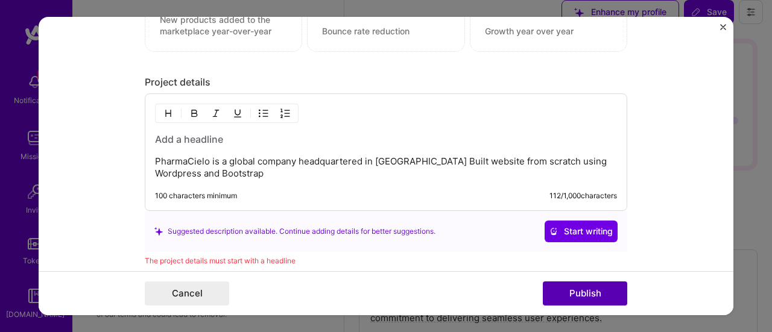
click at [591, 296] on button "Publish" at bounding box center [585, 294] width 84 height 24
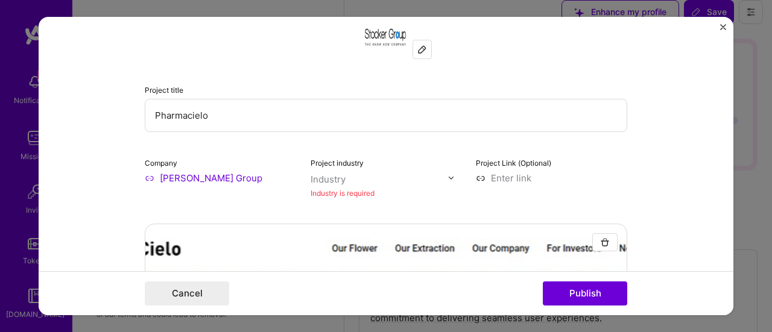
scroll to position [24, 0]
click at [352, 179] on input "text" at bounding box center [380, 180] width 138 height 13
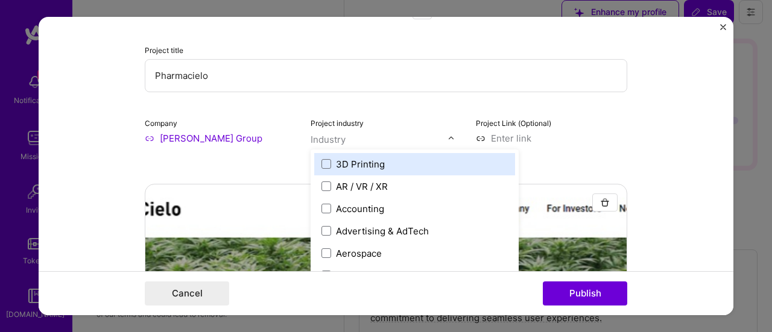
scroll to position [84, 0]
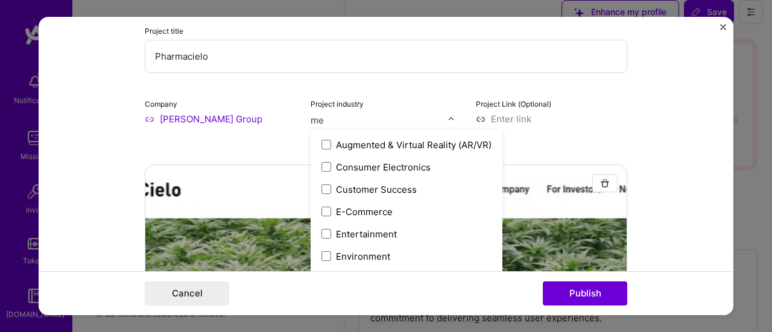
type input "m"
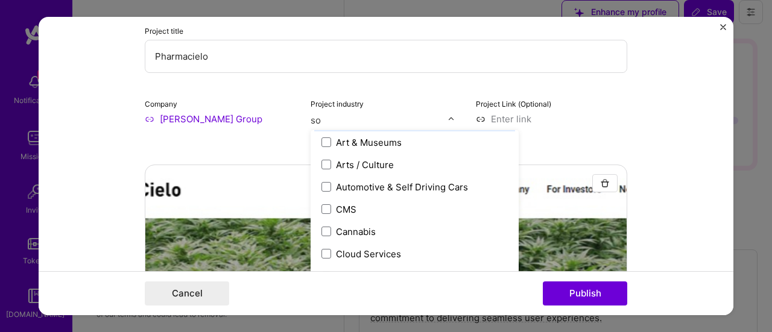
scroll to position [0, 0]
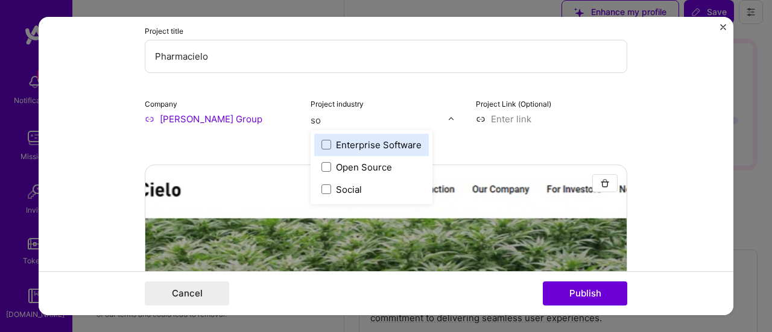
type input "sof"
click at [357, 145] on div "Enterprise Software" at bounding box center [379, 145] width 86 height 13
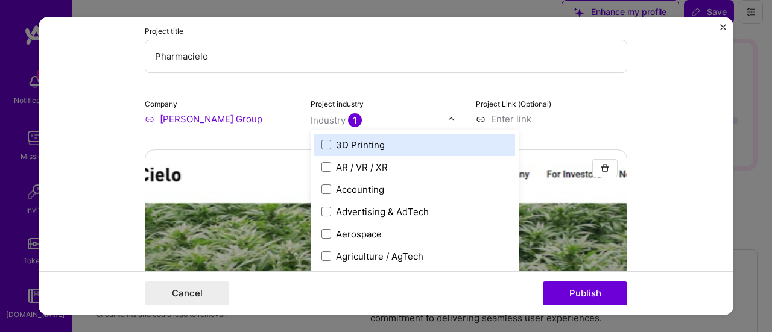
click at [640, 90] on form "Project title Pharmacielo Company [PERSON_NAME] Group Project industry option E…" at bounding box center [386, 166] width 695 height 299
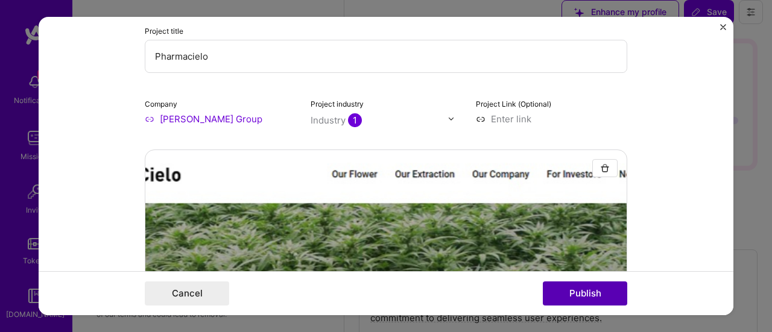
click at [592, 301] on button "Publish" at bounding box center [585, 294] width 84 height 24
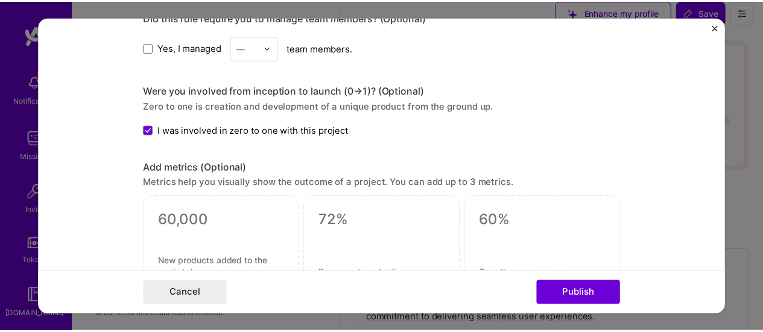
scroll to position [1369, 0]
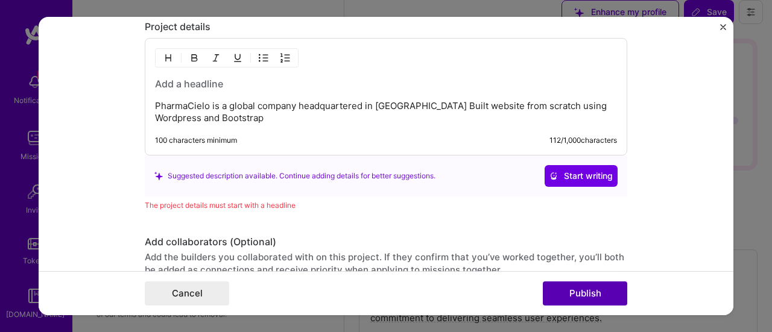
click at [577, 296] on button "Publish" at bounding box center [585, 294] width 84 height 24
click at [184, 103] on p "PharmaCielo is a global company headquartered in [GEOGRAPHIC_DATA] Built websit…" at bounding box center [386, 112] width 462 height 24
copy p "PharmaCielo"
click at [183, 81] on h3 at bounding box center [386, 83] width 462 height 13
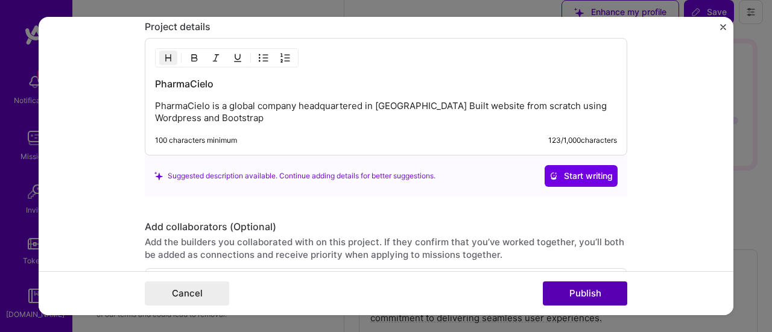
click at [590, 297] on button "Publish" at bounding box center [585, 294] width 84 height 24
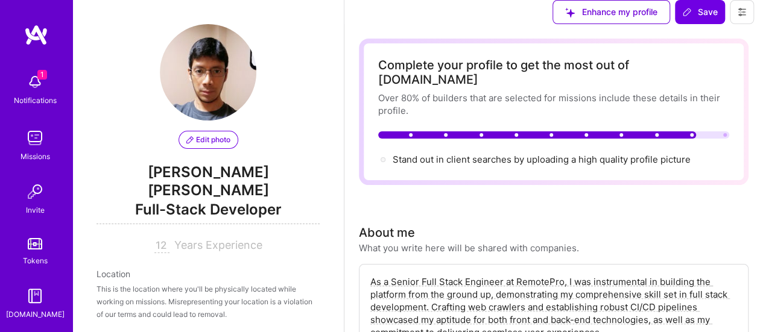
scroll to position [1916, 0]
